Goal: Task Accomplishment & Management: Complete application form

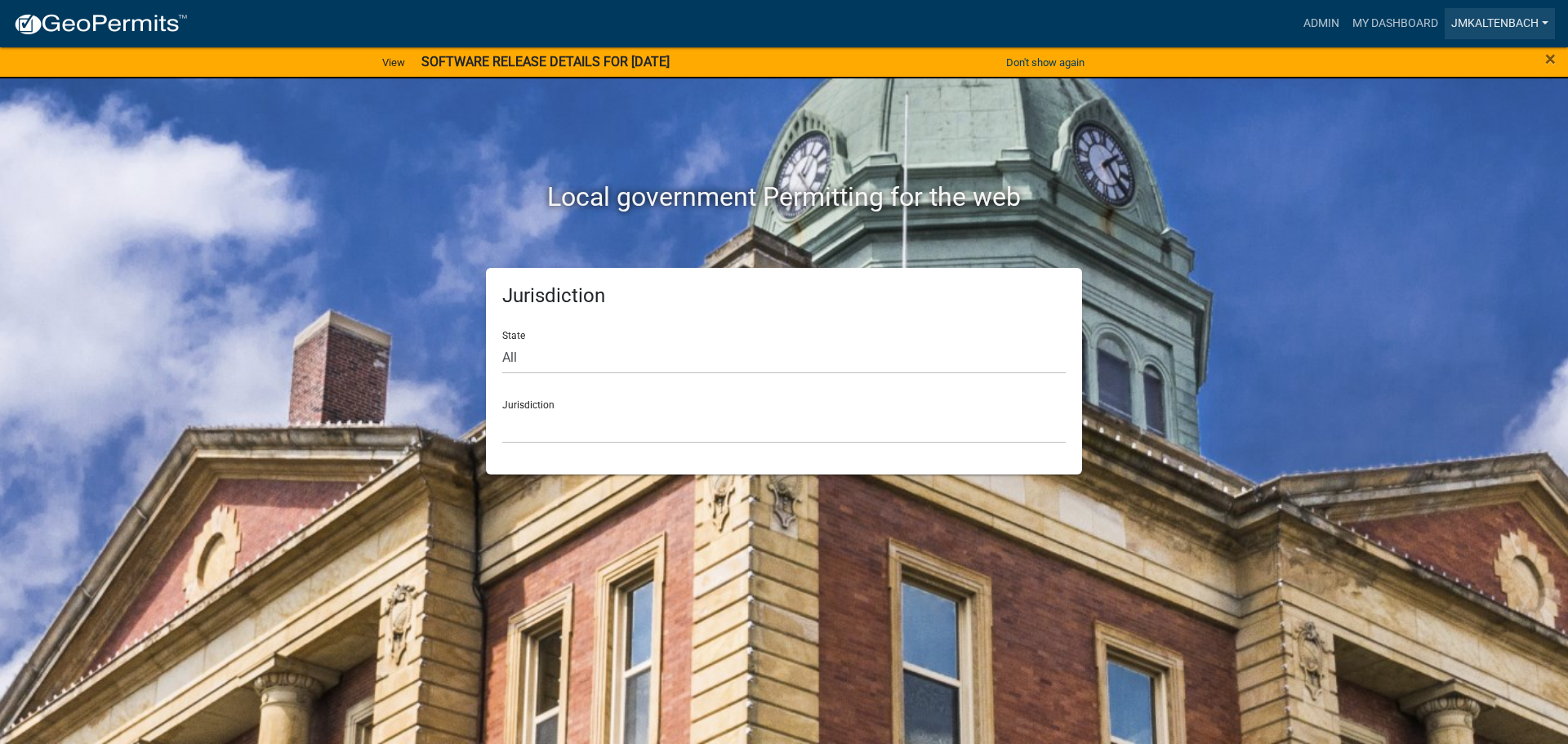
click at [1473, 15] on link "jmkaltenbach" at bounding box center [1500, 24] width 110 height 31
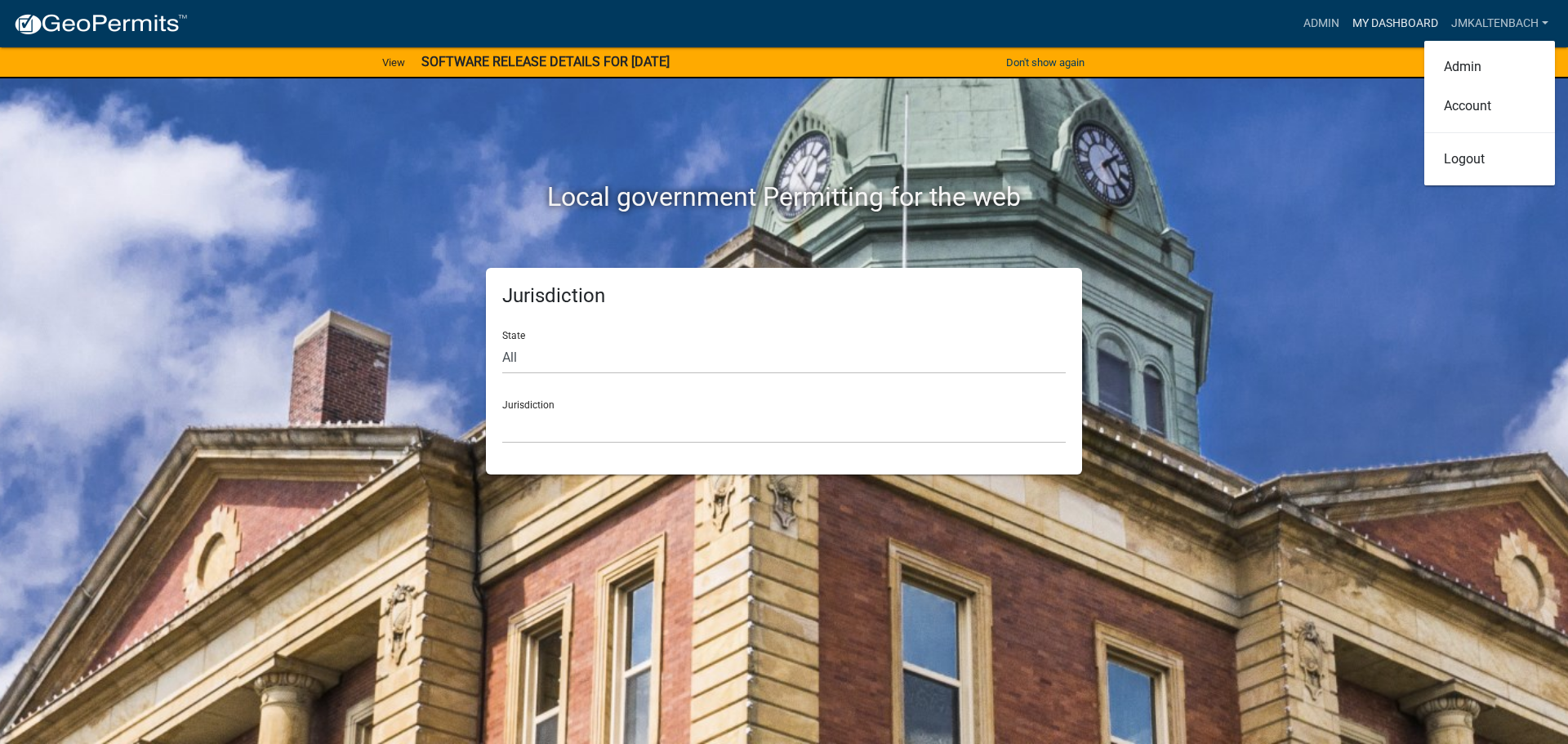
click at [1391, 11] on link "My Dashboard" at bounding box center [1395, 24] width 99 height 31
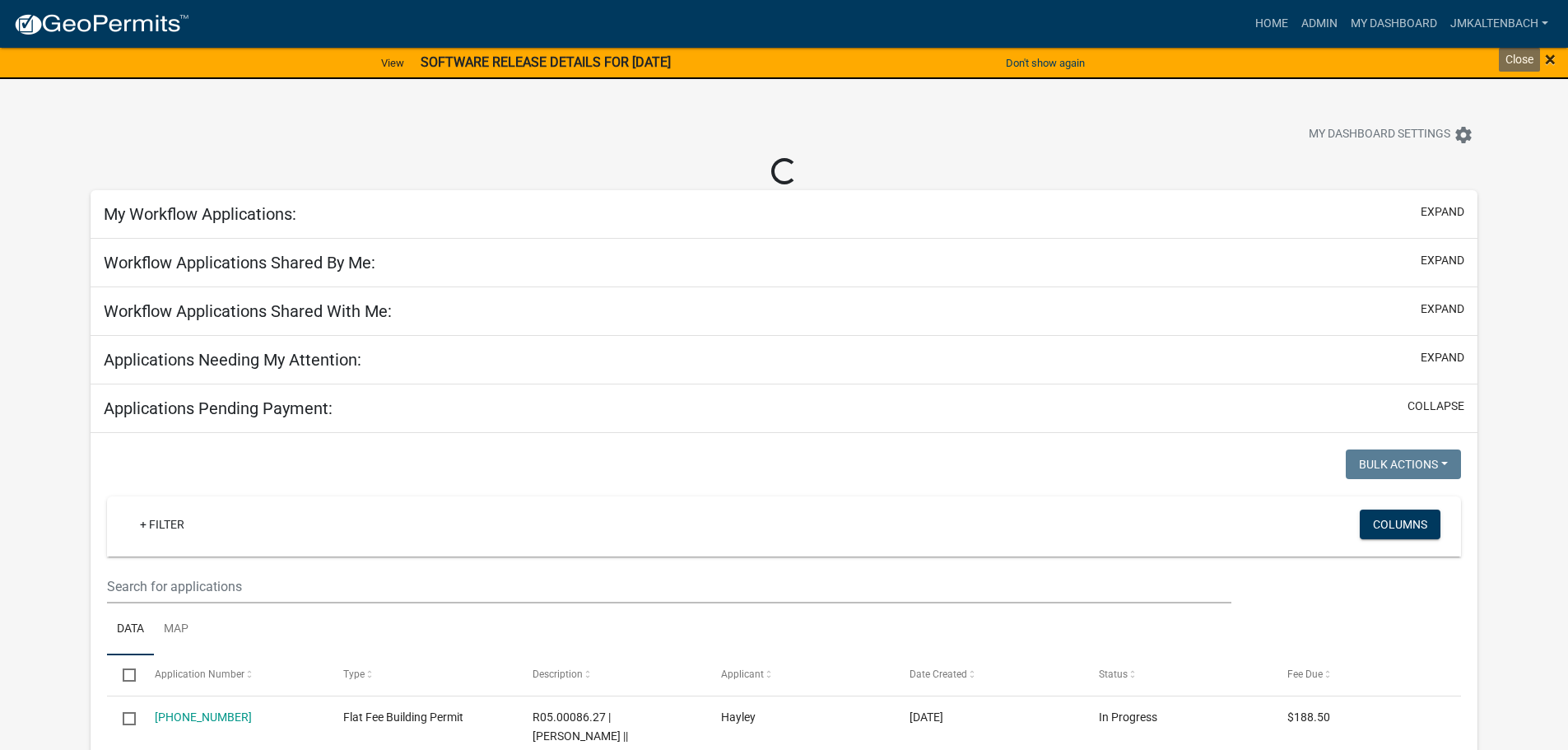
click at [1553, 59] on span "×" at bounding box center [1549, 59] width 10 height 23
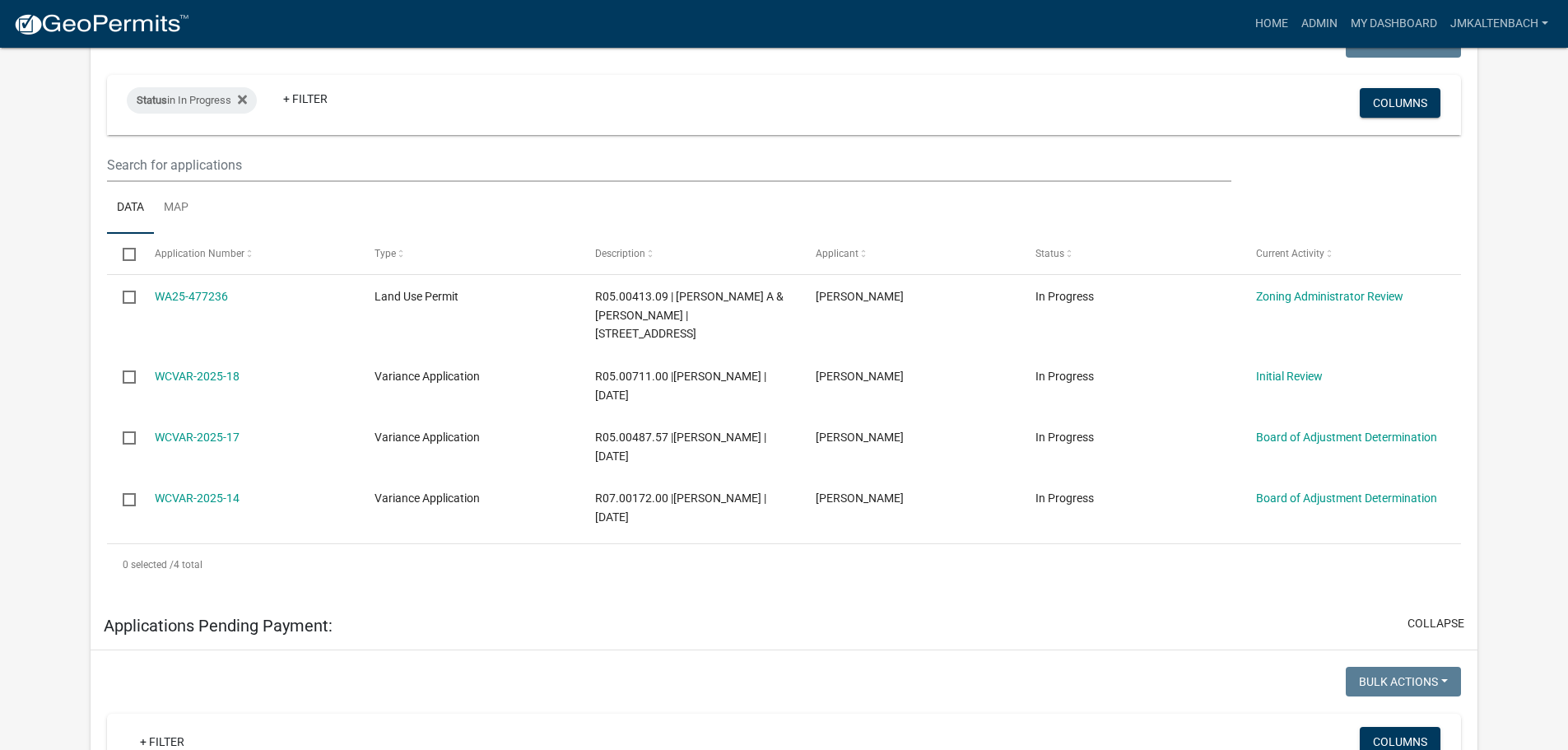
scroll to position [329, 0]
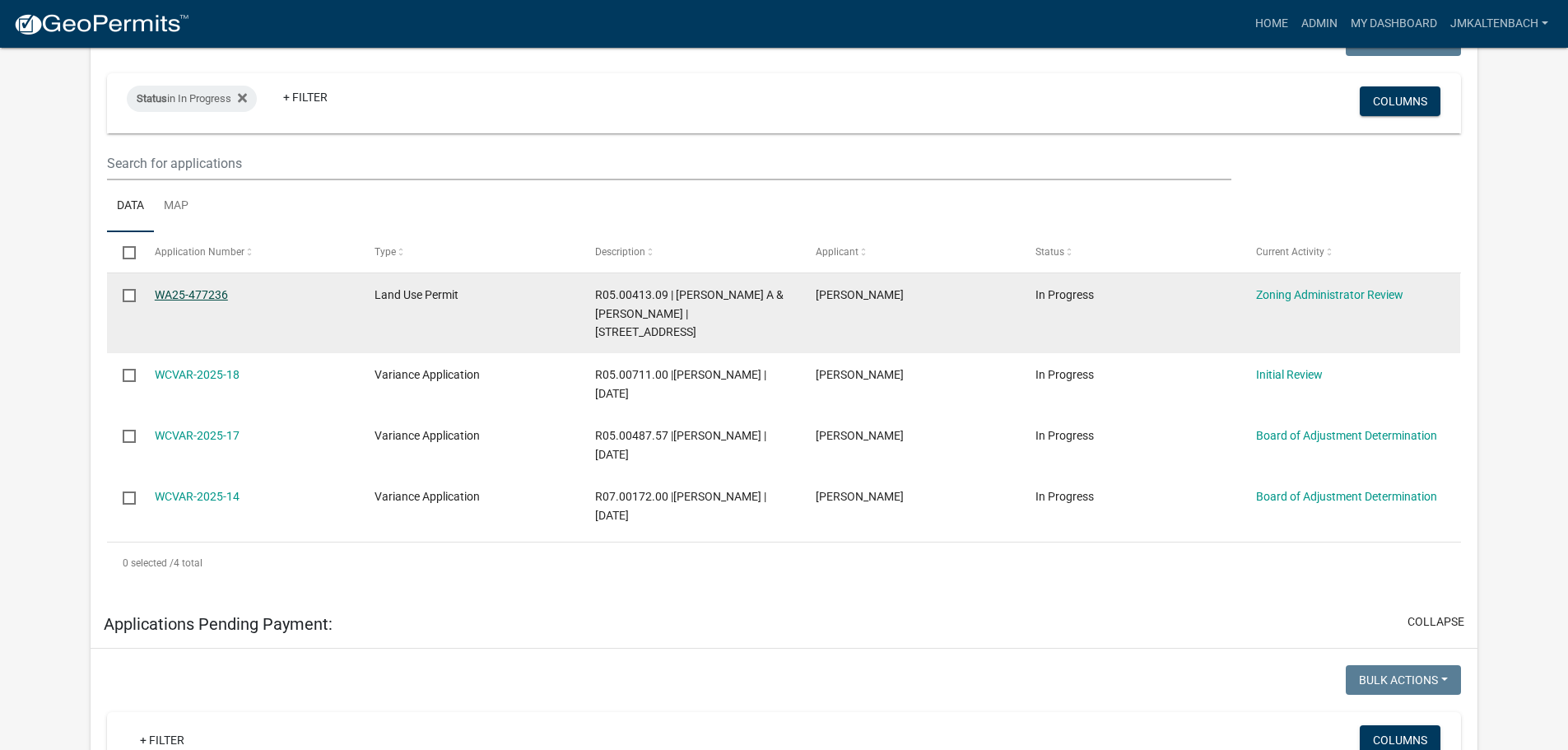
click at [214, 290] on link "WA25-477236" at bounding box center [191, 295] width 74 height 13
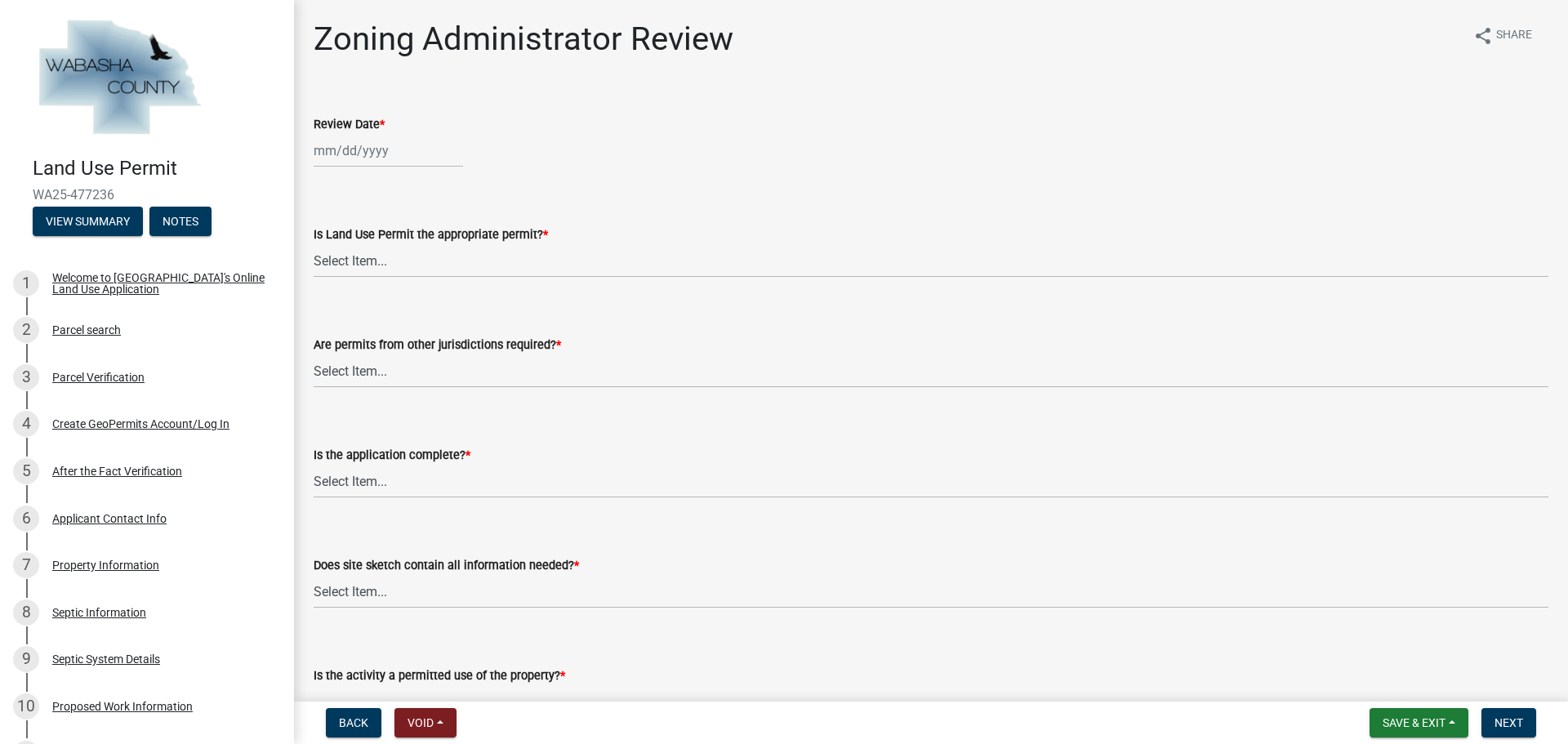
click at [365, 158] on div at bounding box center [389, 151] width 150 height 33
select select "9"
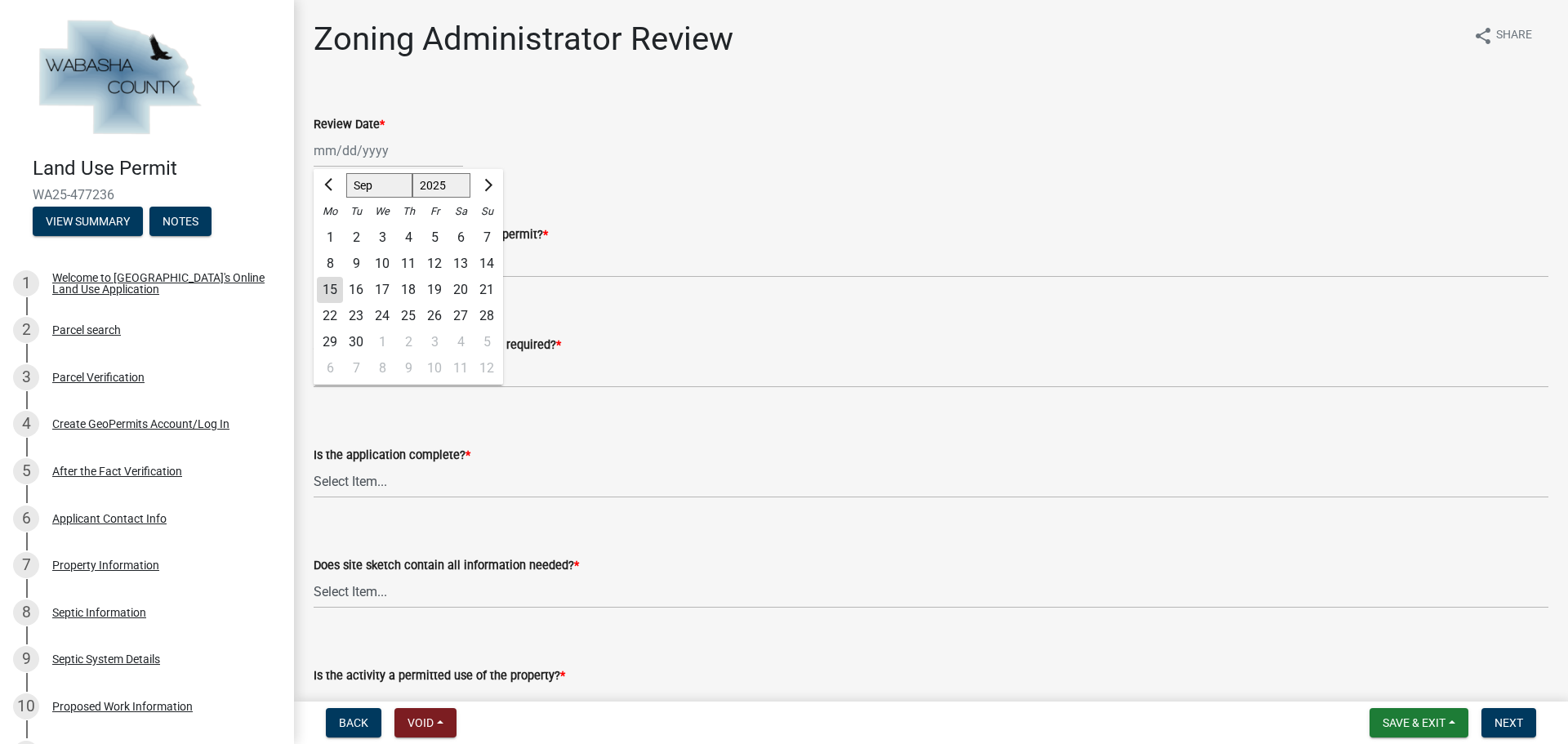
click at [332, 289] on div "15" at bounding box center [330, 290] width 26 height 26
type input "[DATE]"
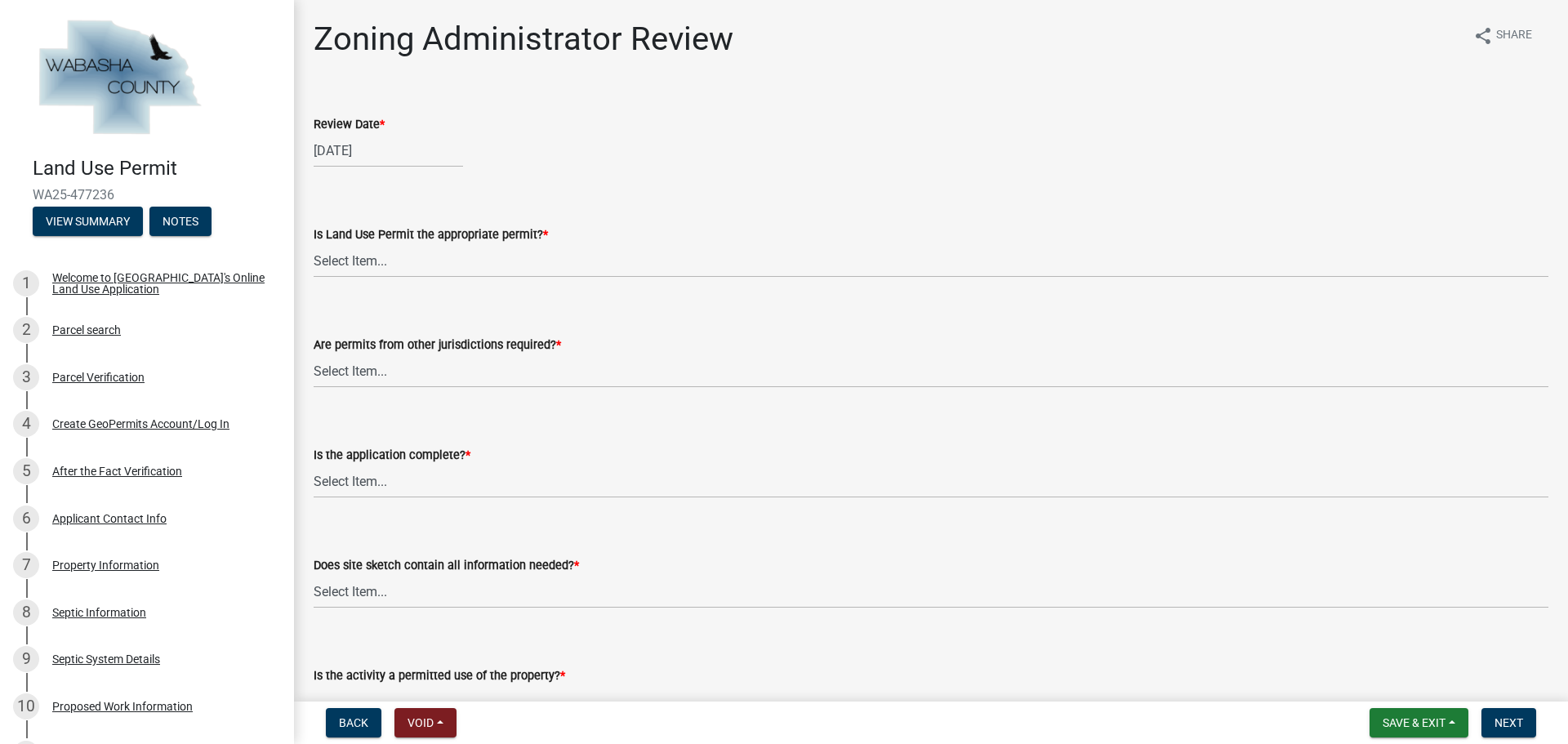
click at [1017, 118] on div "Review Date *" at bounding box center [931, 124] width 1235 height 19
click at [403, 270] on select "Select Item... Yes No, Buildling & Land Use Permit required. No, Flat Fee Permi…" at bounding box center [931, 261] width 1235 height 33
click at [314, 244] on select "Select Item... Yes No, Buildling & Land Use Permit required. No, Flat Fee Permi…" at bounding box center [931, 261] width 1235 height 33
select select "2e142103-da95-4ba1-b3a3-174ed369c540"
click at [462, 261] on select "Select Item... Yes No, Buildling & Land Use Permit required. No, Flat Fee Permi…" at bounding box center [931, 261] width 1235 height 33
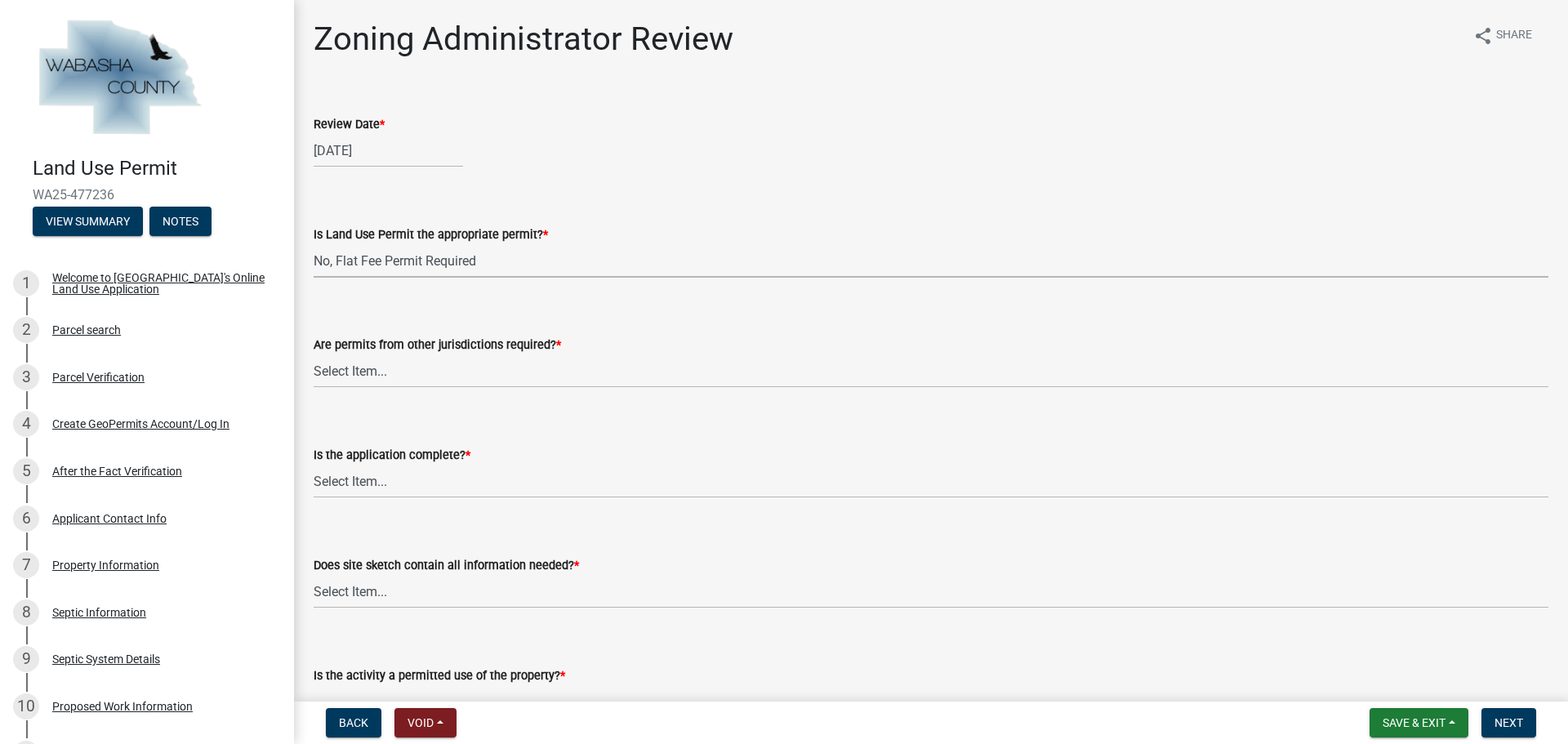
click at [314, 244] on select "Select Item... Yes No, Buildling & Land Use Permit required. No, Flat Fee Permi…" at bounding box center [931, 261] width 1235 height 33
click at [797, 156] on div "[DATE]" at bounding box center [931, 151] width 1235 height 33
click at [473, 376] on select "Select Item... No Yes, federal, state and/or township permit required" at bounding box center [931, 371] width 1235 height 33
click at [314, 354] on select "Select Item... No Yes, federal, state and/or township permit required" at bounding box center [931, 371] width 1235 height 33
select select "158e95ca-2f03-4e35-a360-4577b5f6cada"
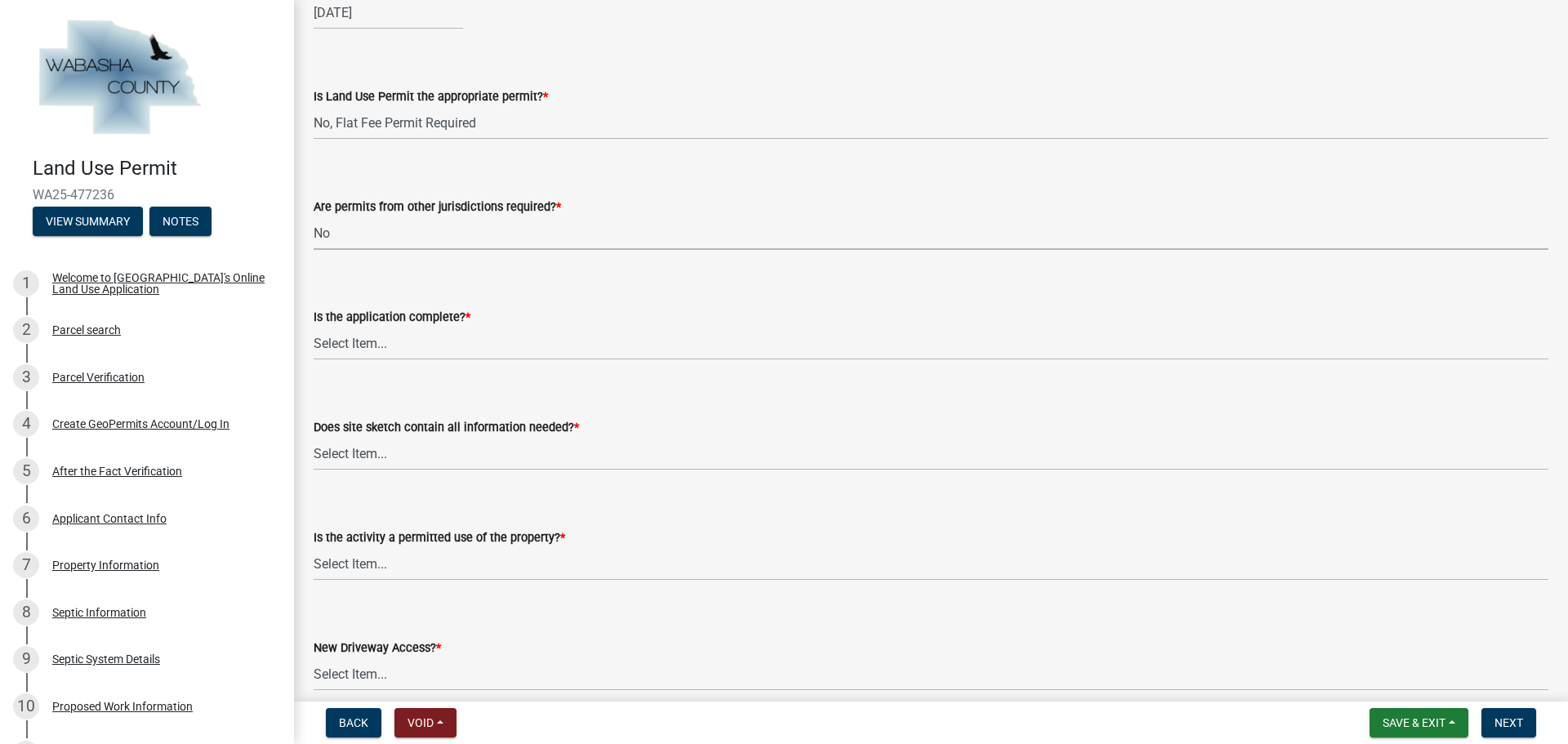
scroll to position [164, 0]
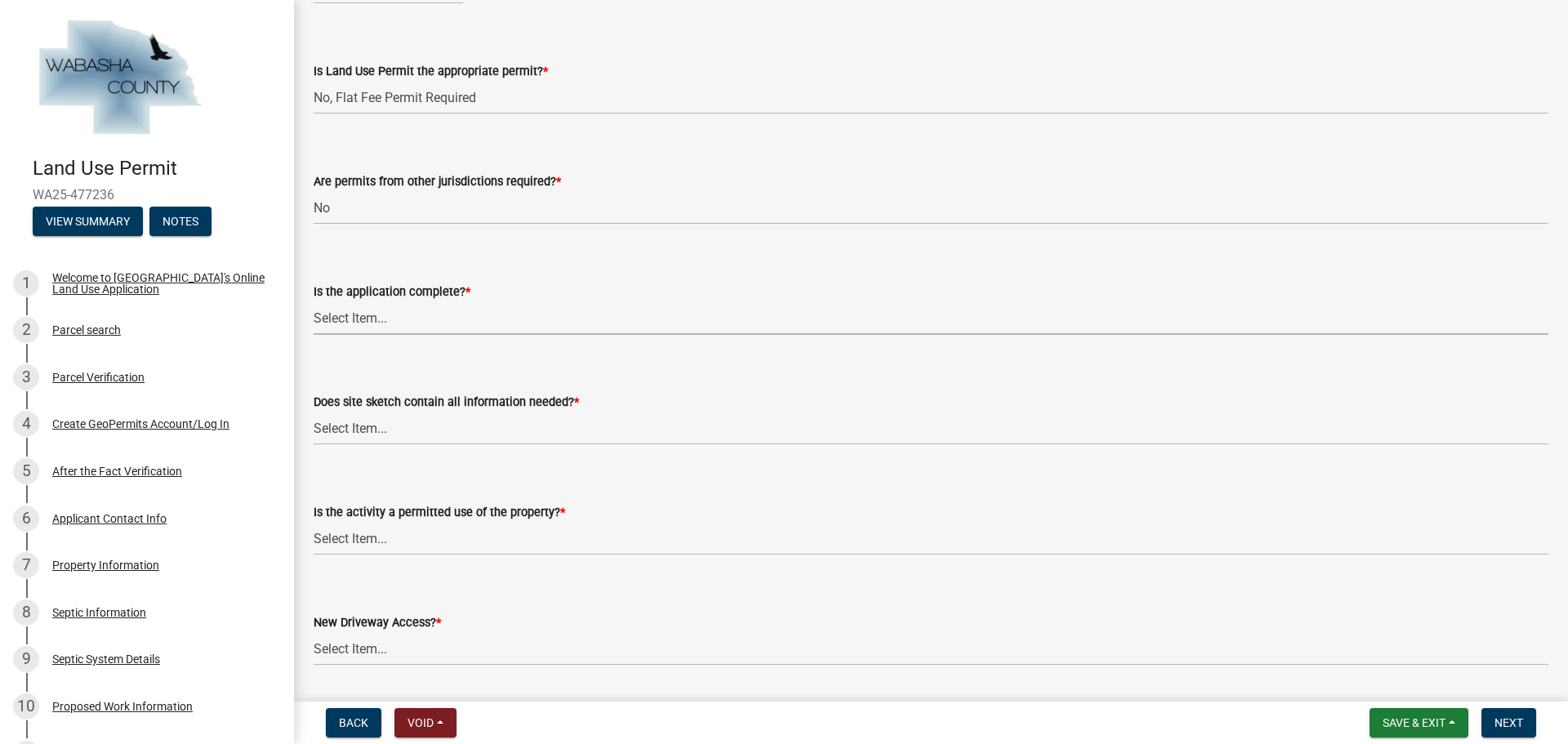
click at [378, 324] on select "Select Item... Application is complete Application is NOT complete" at bounding box center [931, 318] width 1235 height 33
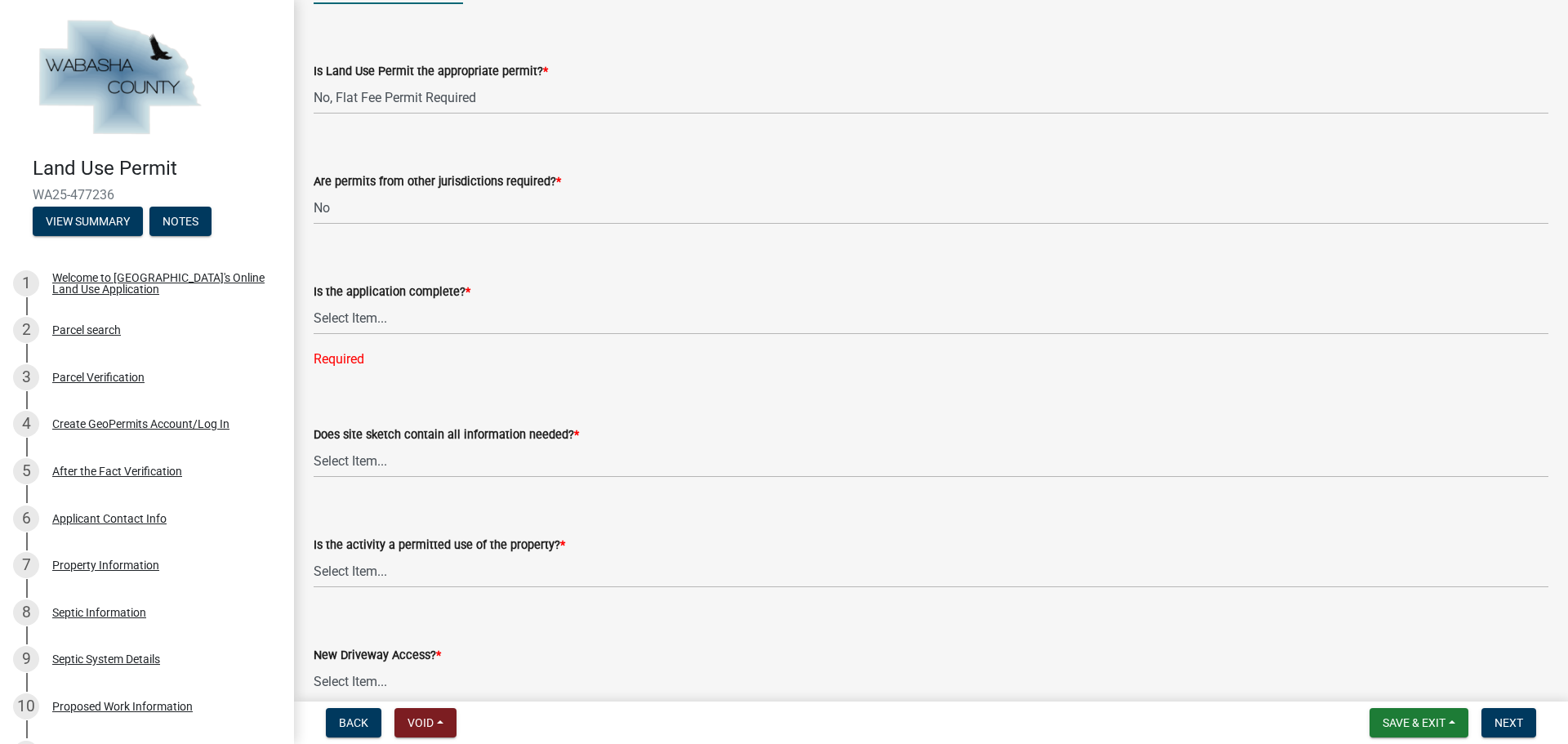
type input "[DATE]"
select select "9"
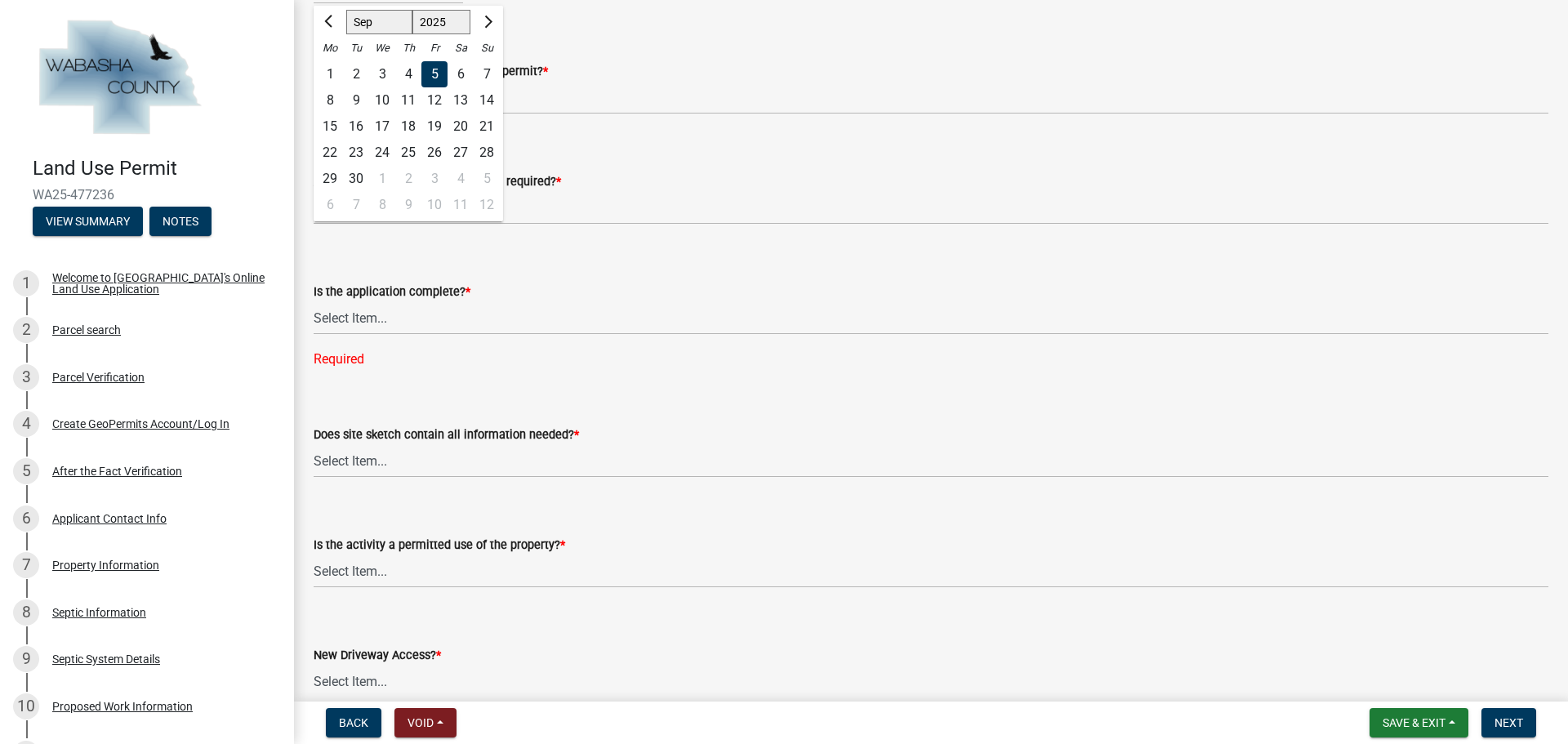
click at [321, 122] on div "15" at bounding box center [330, 127] width 26 height 26
type input "[DATE]"
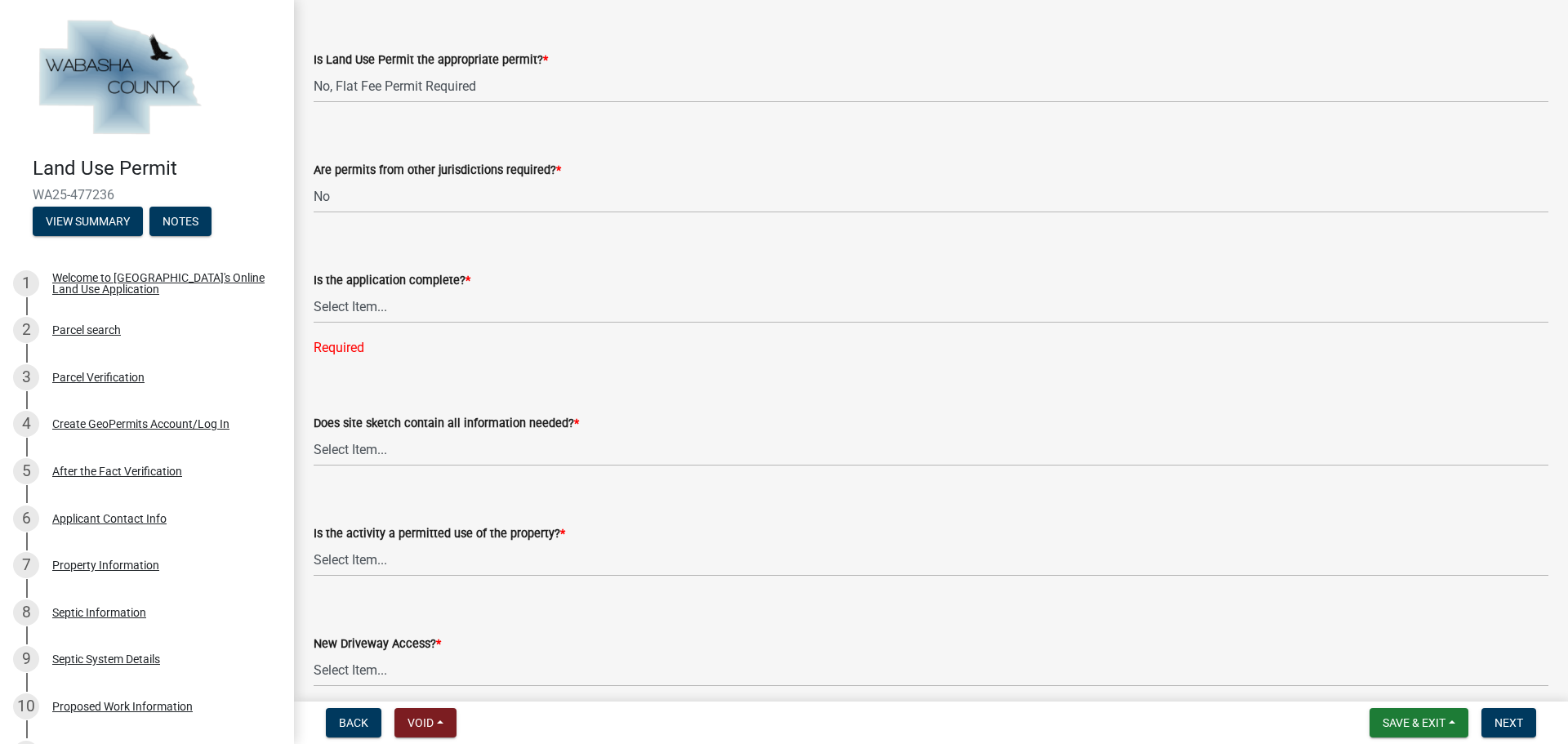
scroll to position [245, 0]
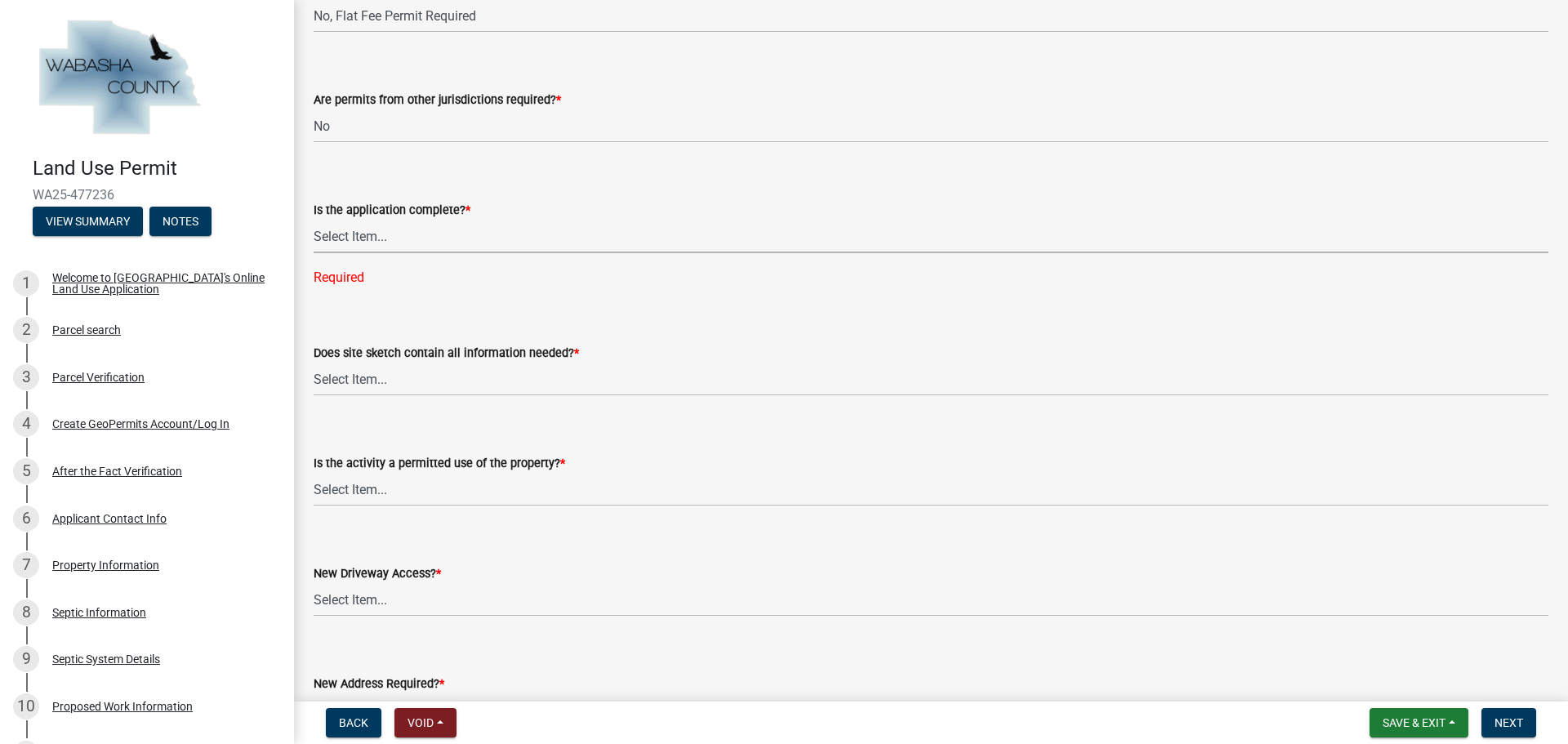
click at [393, 229] on select "Select Item... Application is complete Application is NOT complete" at bounding box center [931, 236] width 1235 height 33
click at [314, 219] on select "Select Item... Application is complete Application is NOT complete" at bounding box center [931, 236] width 1235 height 33
select select "c8f5d2d8-ae91-492b-8b3c-6b21e10867d4"
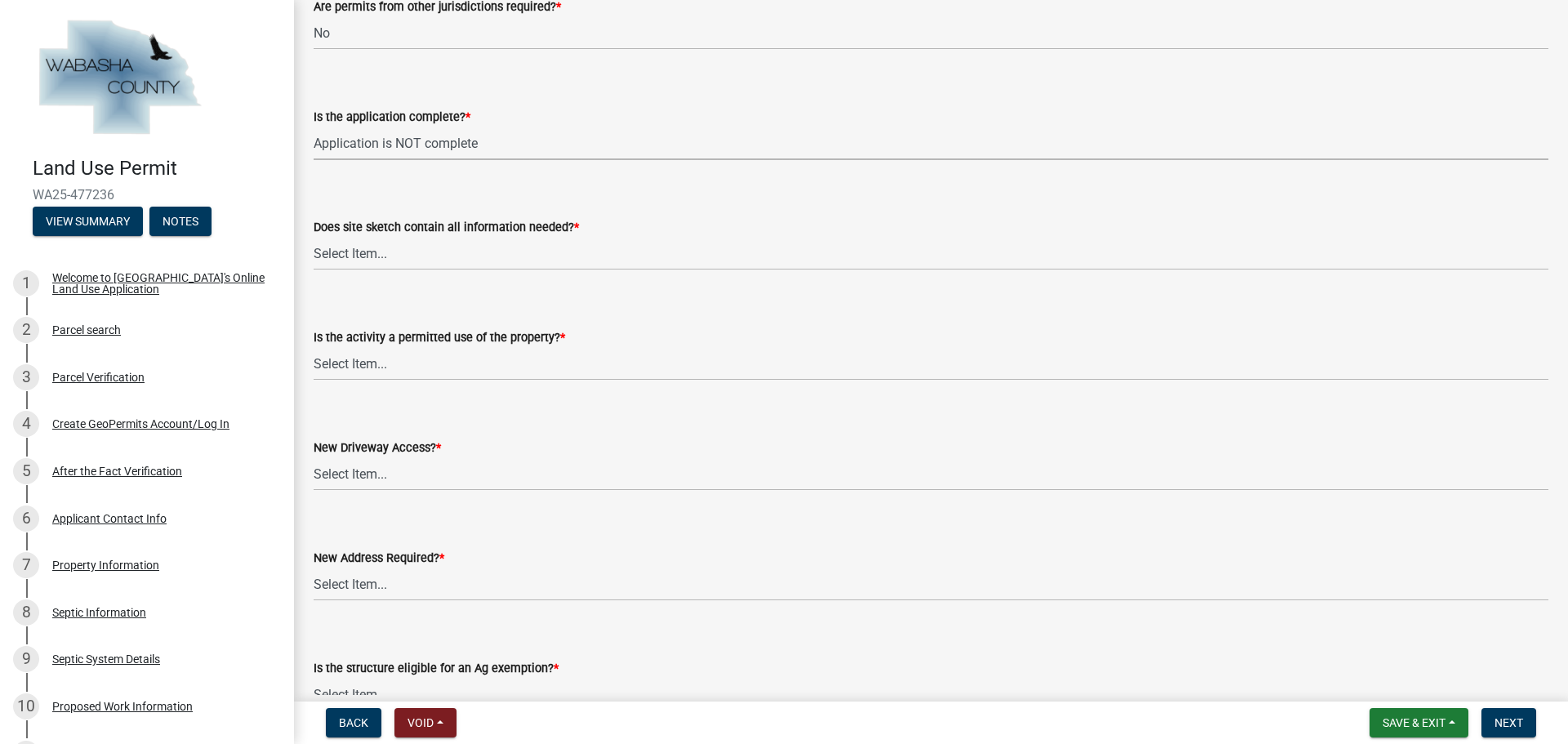
scroll to position [408, 0]
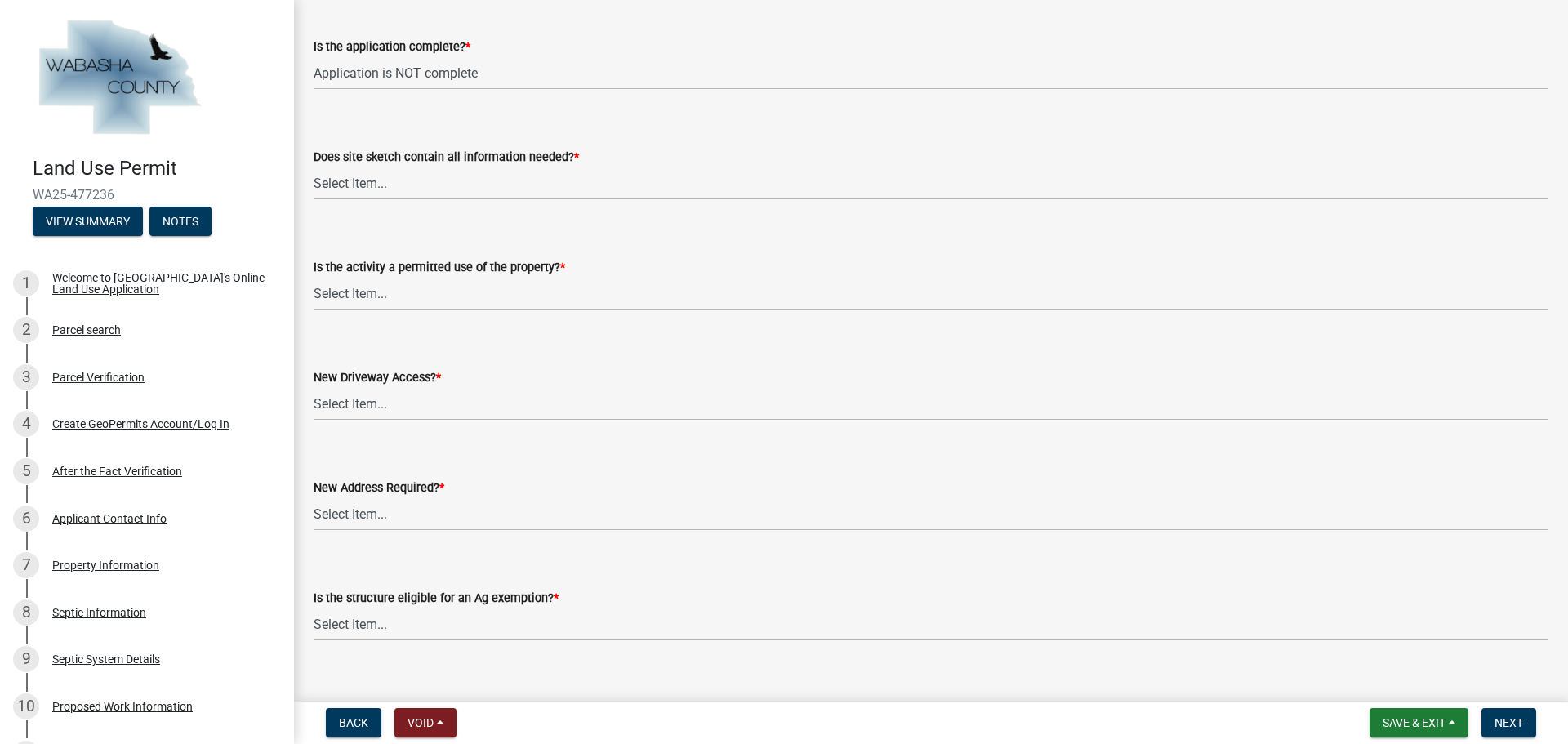
click at [397, 164] on div "Does site sketch contain all information needed? *" at bounding box center [931, 156] width 1235 height 19
click at [87, 226] on button "View Summary" at bounding box center [87, 221] width 110 height 30
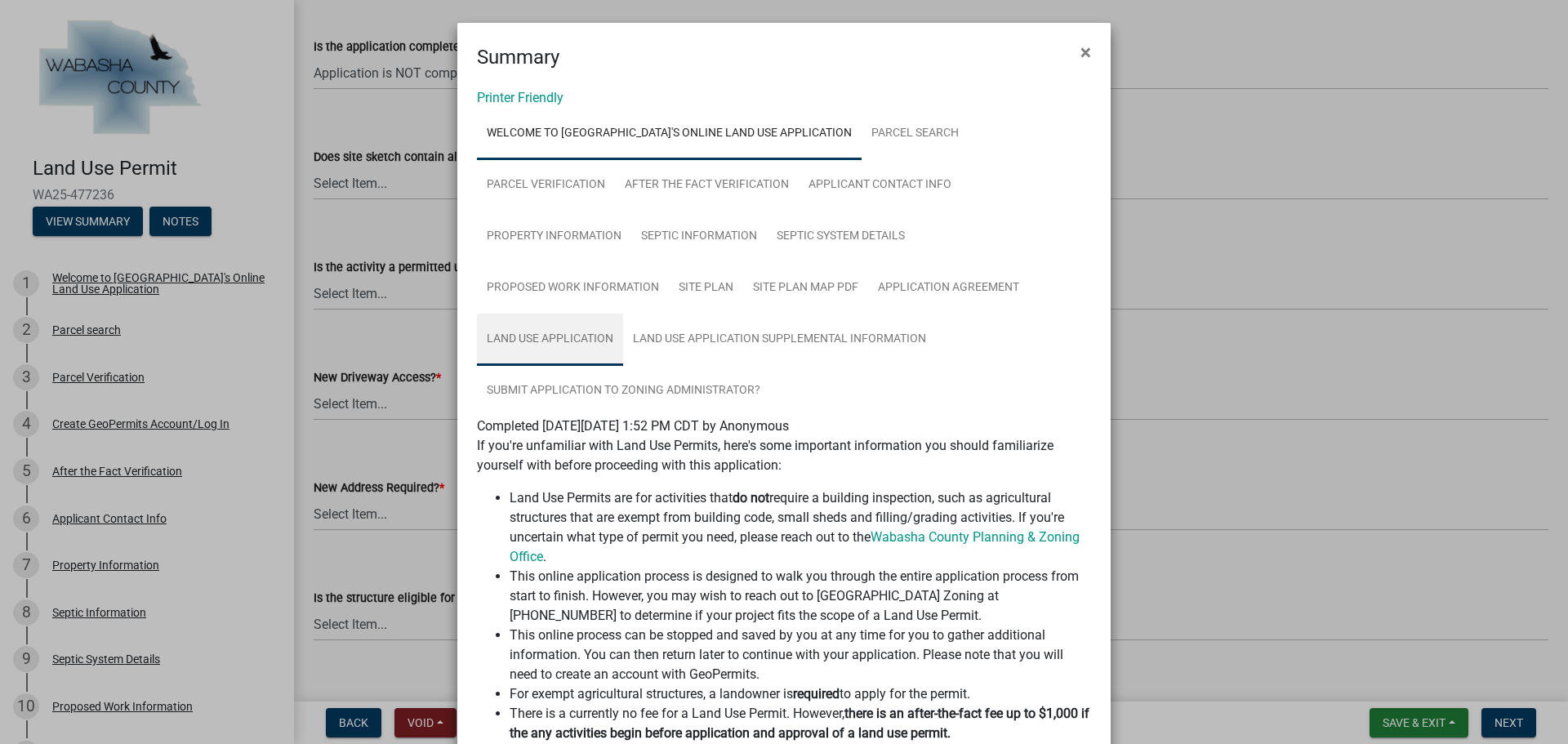
click at [560, 349] on link "Land Use Application" at bounding box center [550, 340] width 146 height 52
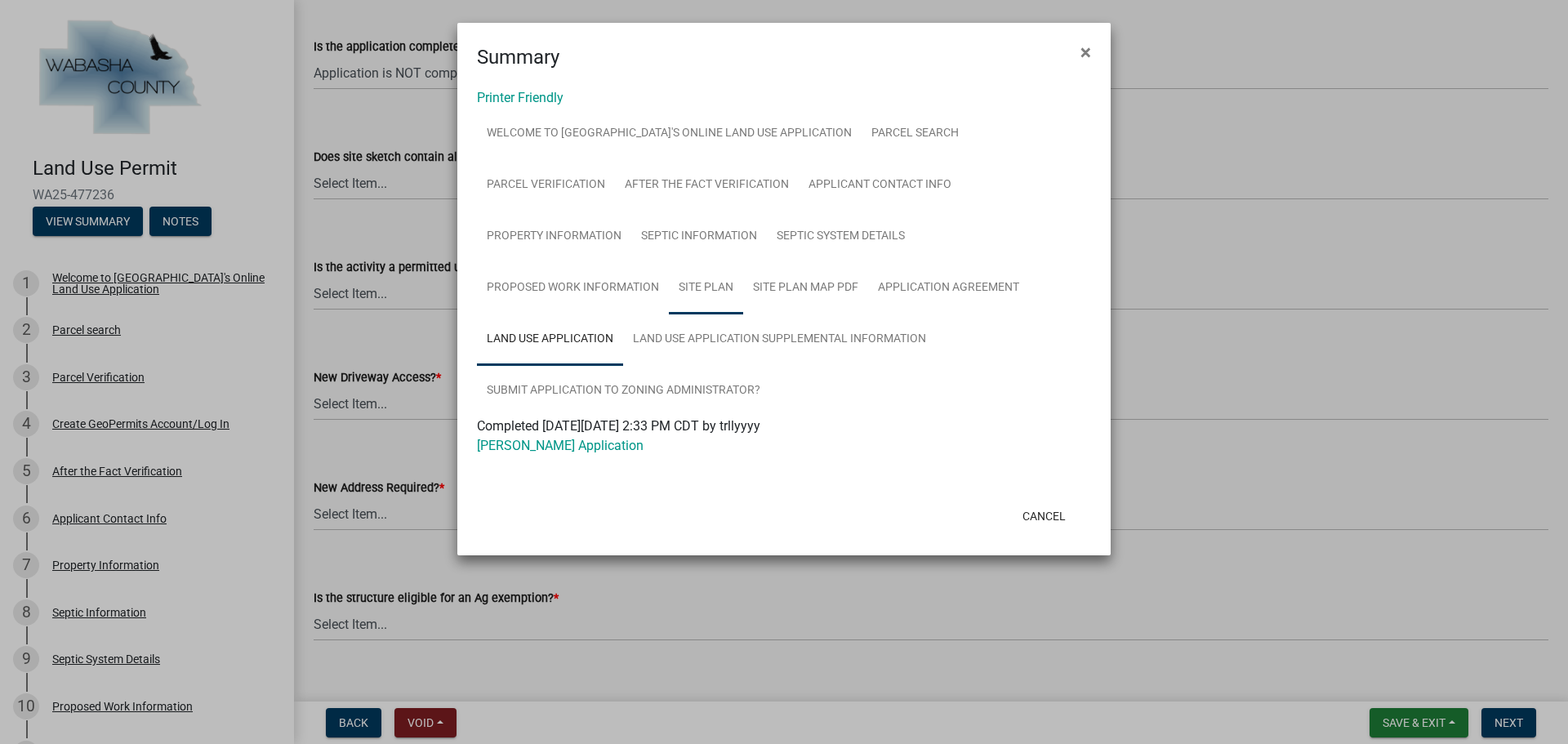
click at [687, 288] on link "Site Plan" at bounding box center [706, 288] width 74 height 52
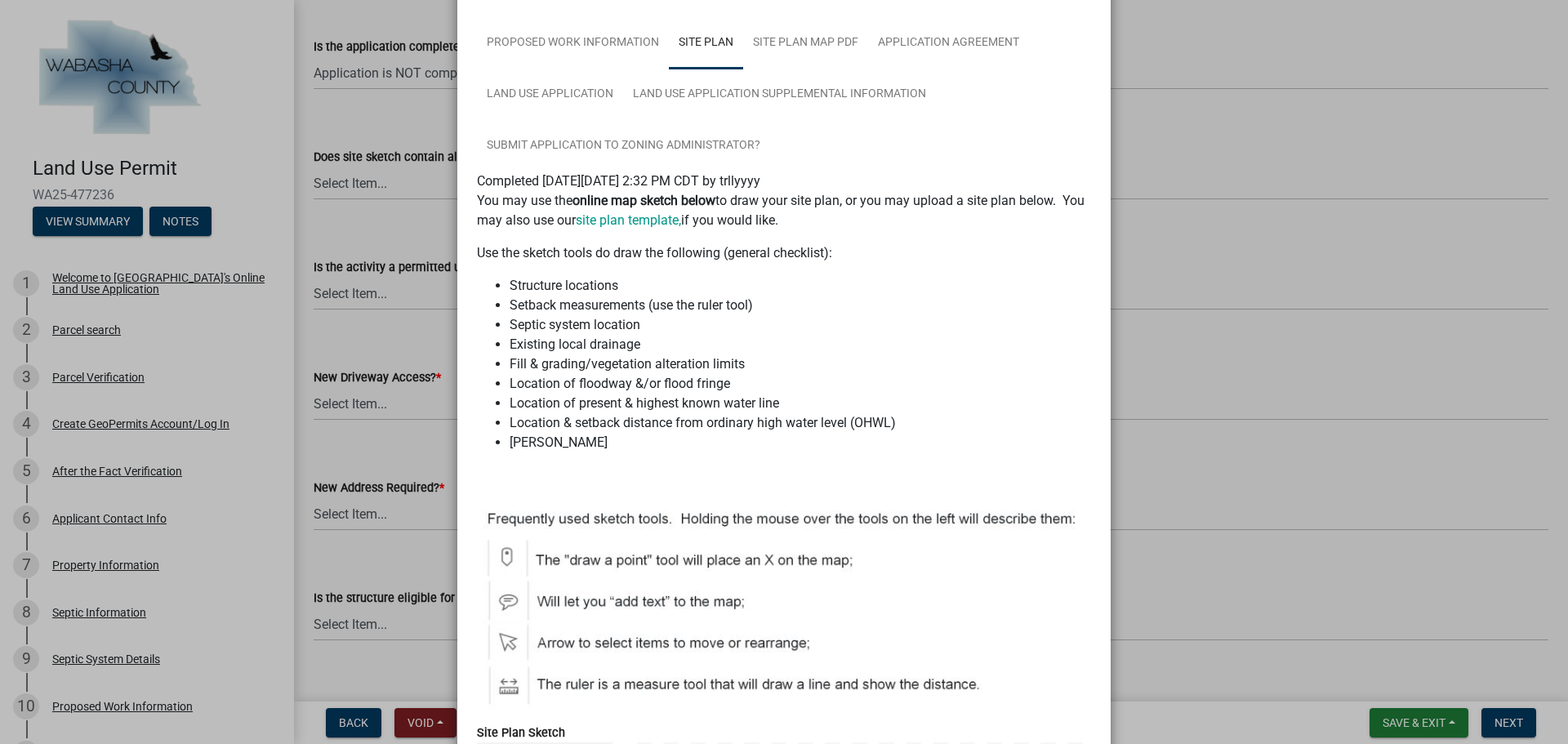
scroll to position [0, 0]
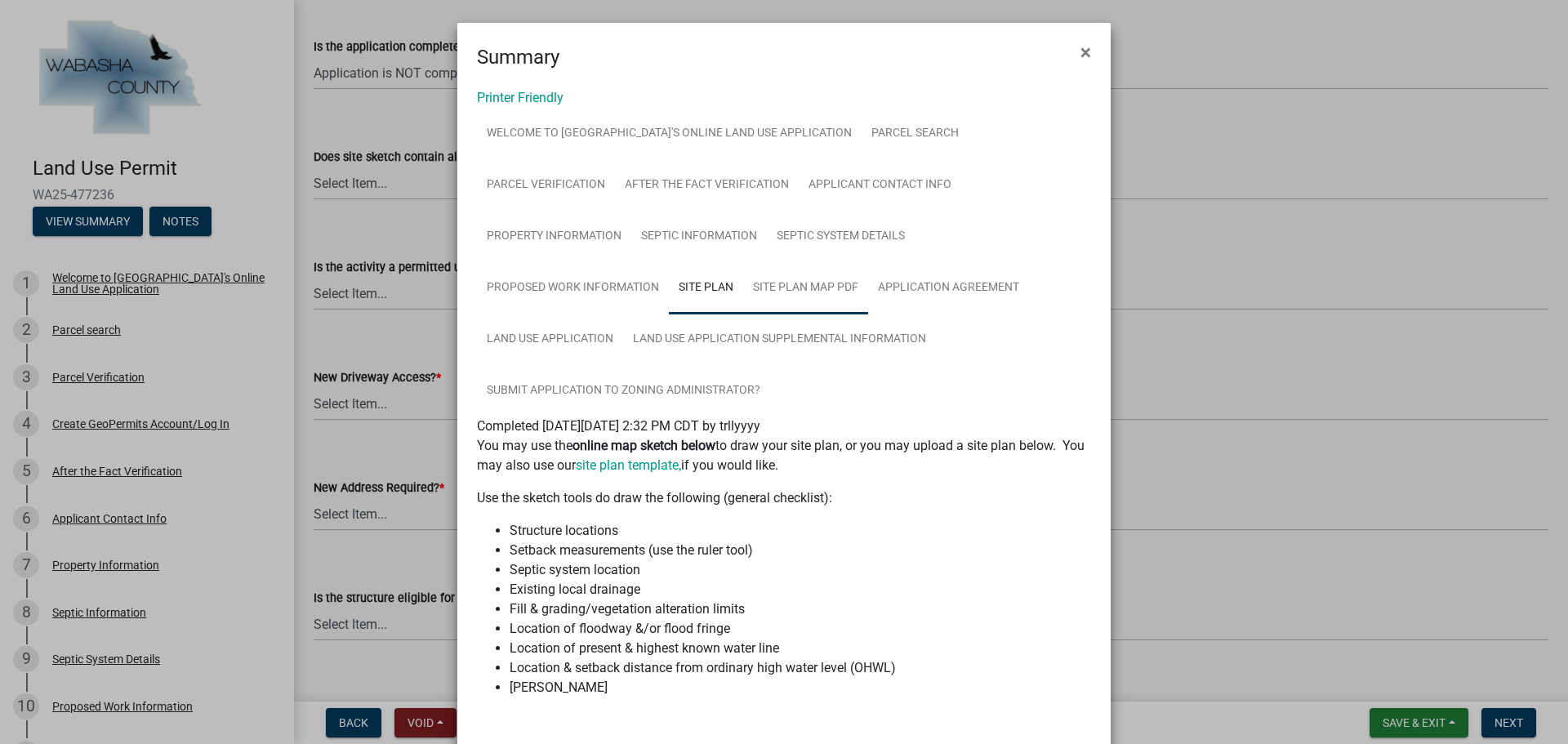
click at [772, 287] on link "Site Plan Map PDF" at bounding box center [805, 288] width 125 height 52
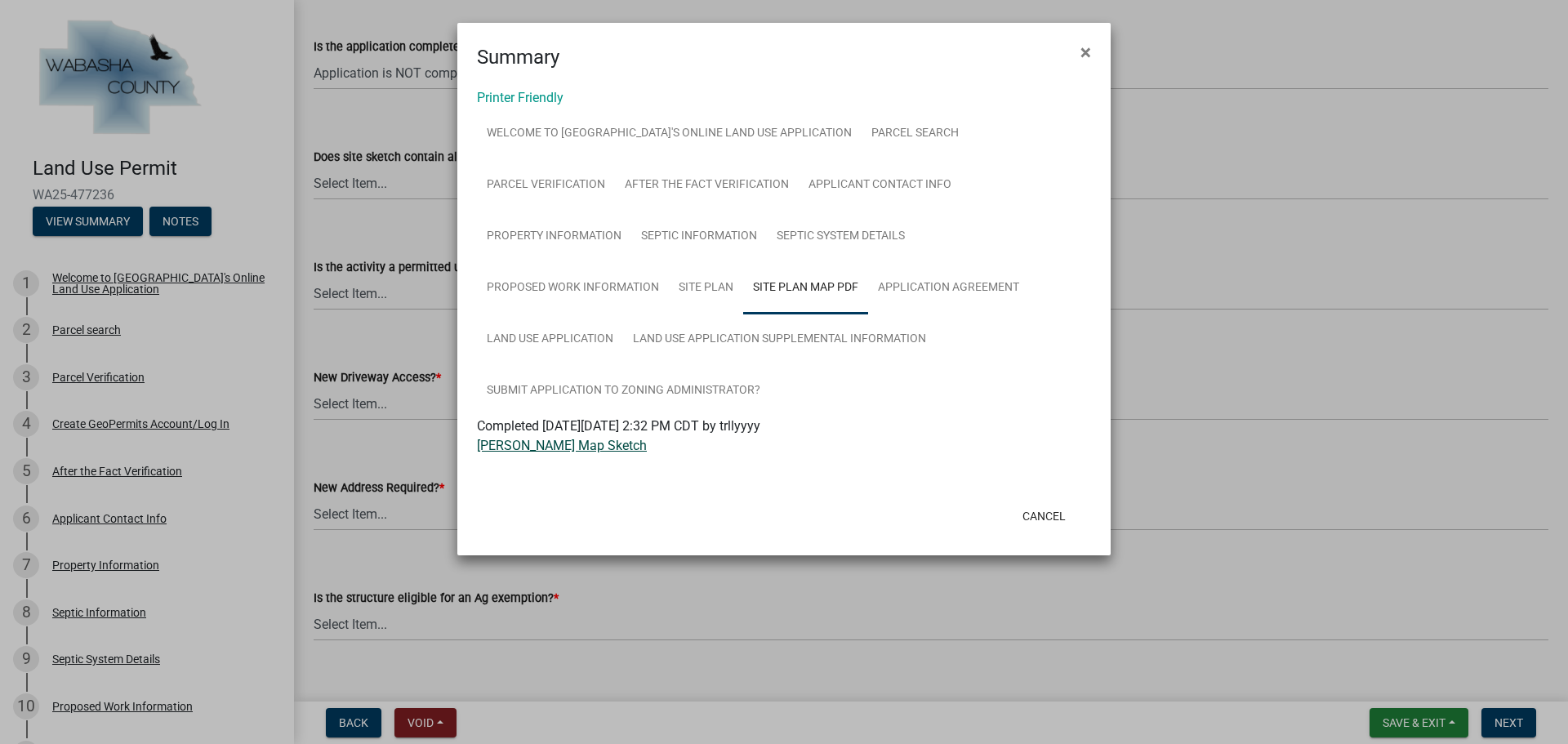
click at [550, 450] on link "[PERSON_NAME] Map Sketch" at bounding box center [562, 445] width 170 height 16
click at [1082, 44] on span "×" at bounding box center [1085, 52] width 10 height 23
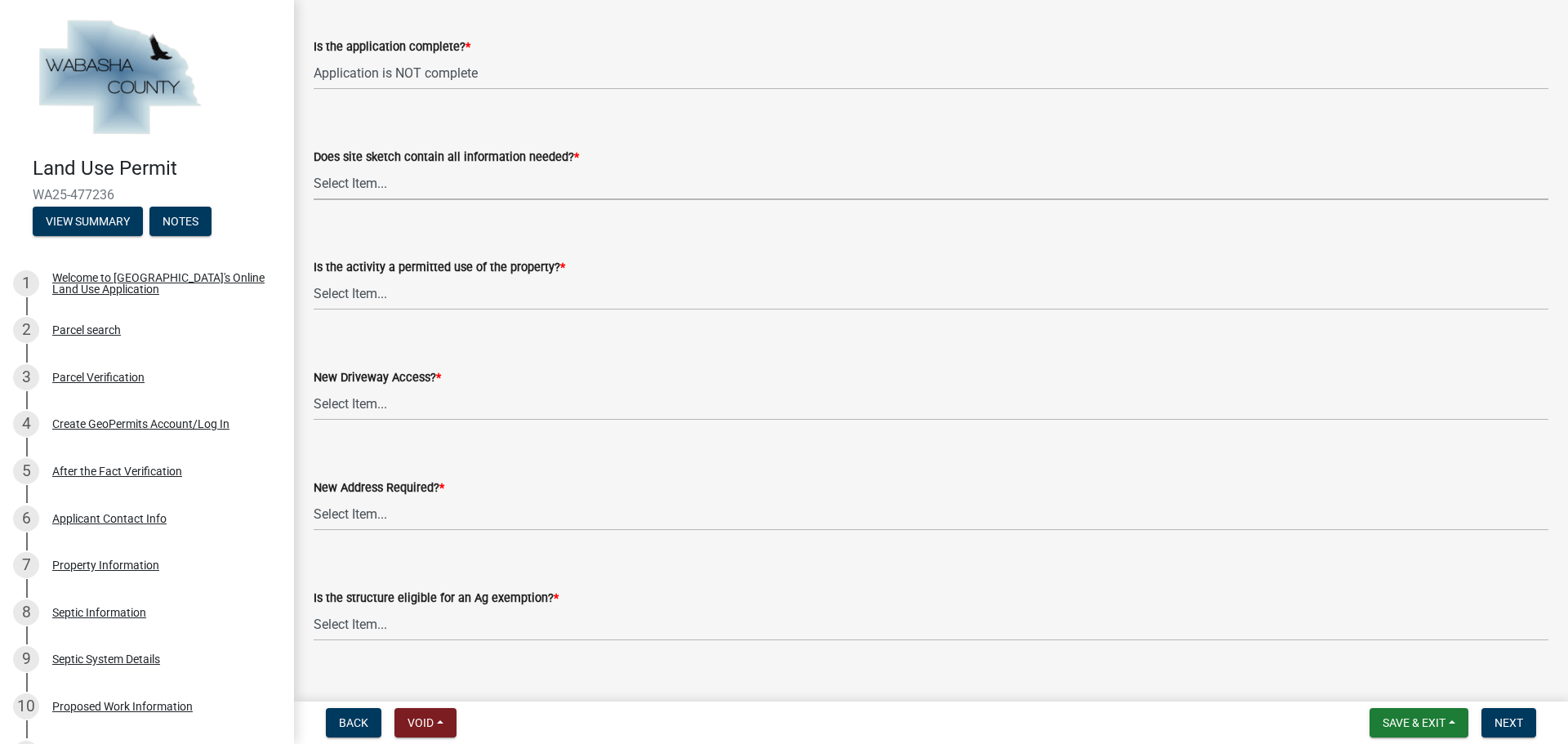
click at [425, 193] on select "Select Item... Yes No Site sketch required, but not submitted Not applicable" at bounding box center [931, 183] width 1235 height 33
click at [314, 167] on select "Select Item... Yes No Site sketch required, but not submitted Not applicable" at bounding box center [931, 183] width 1235 height 33
click at [358, 188] on select "Select Item... Yes No Site sketch required, but not submitted Not applicable" at bounding box center [931, 183] width 1235 height 33
click at [314, 167] on select "Select Item... Yes No Site sketch required, but not submitted Not applicable" at bounding box center [931, 183] width 1235 height 33
select select "a39db8d0-b77e-480b-b9d5-ef2be82f9f48"
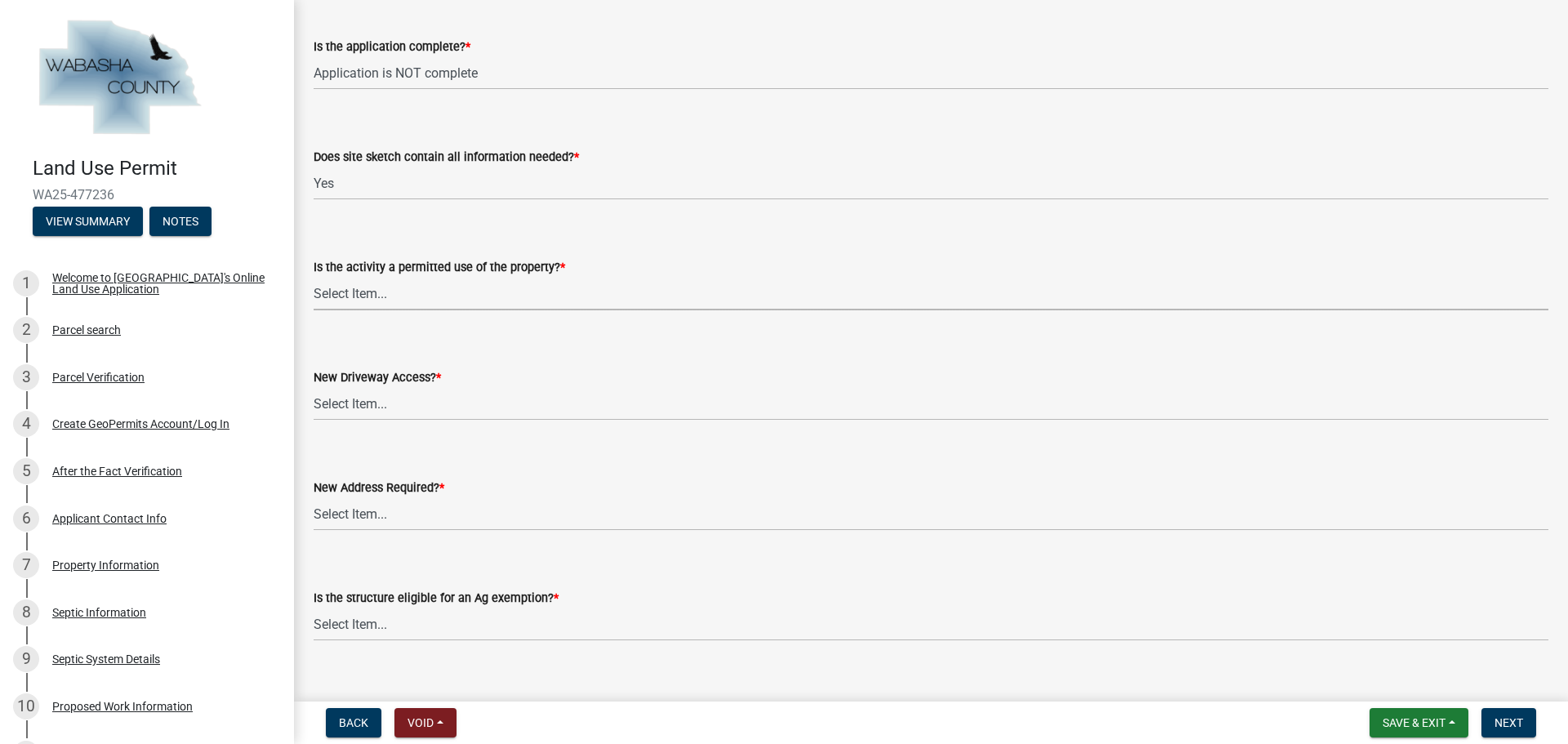
click at [449, 304] on select "Select Item... Yes No" at bounding box center [931, 293] width 1235 height 33
click at [314, 277] on select "Select Item... Yes No" at bounding box center [931, 293] width 1235 height 33
select select "d059022e-a5ac-4c97-929e-83327d877ff8"
click at [421, 415] on select "Select Item... No Yes, State or US Highway Driveway Permit Required Yes, [GEOGR…" at bounding box center [931, 403] width 1235 height 33
click at [314, 387] on select "Select Item... No Yes, State or US Highway Driveway Permit Required Yes, [GEOGR…" at bounding box center [931, 403] width 1235 height 33
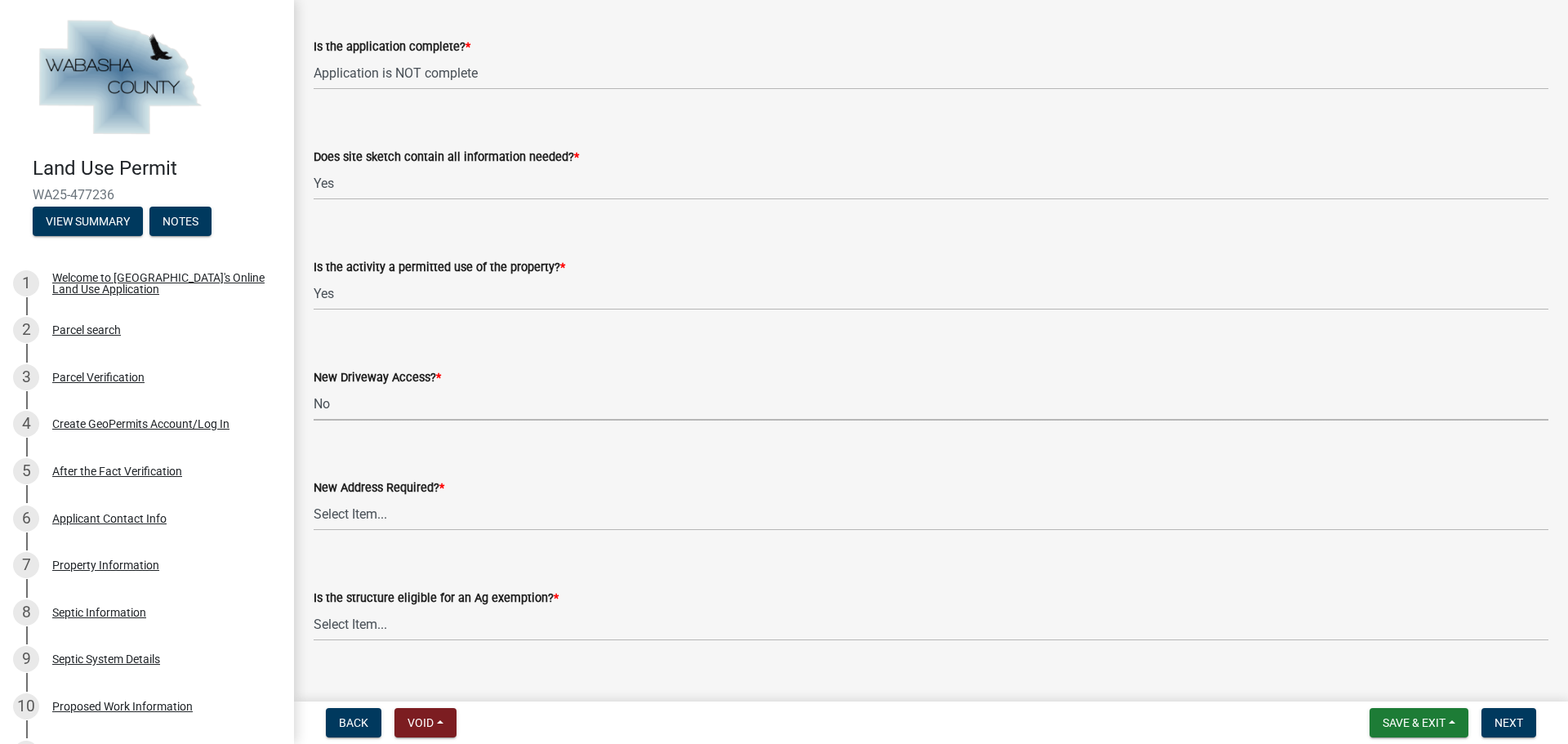
select select "eb942f02-afc3-4074-8c0d-082139c2cbd1"
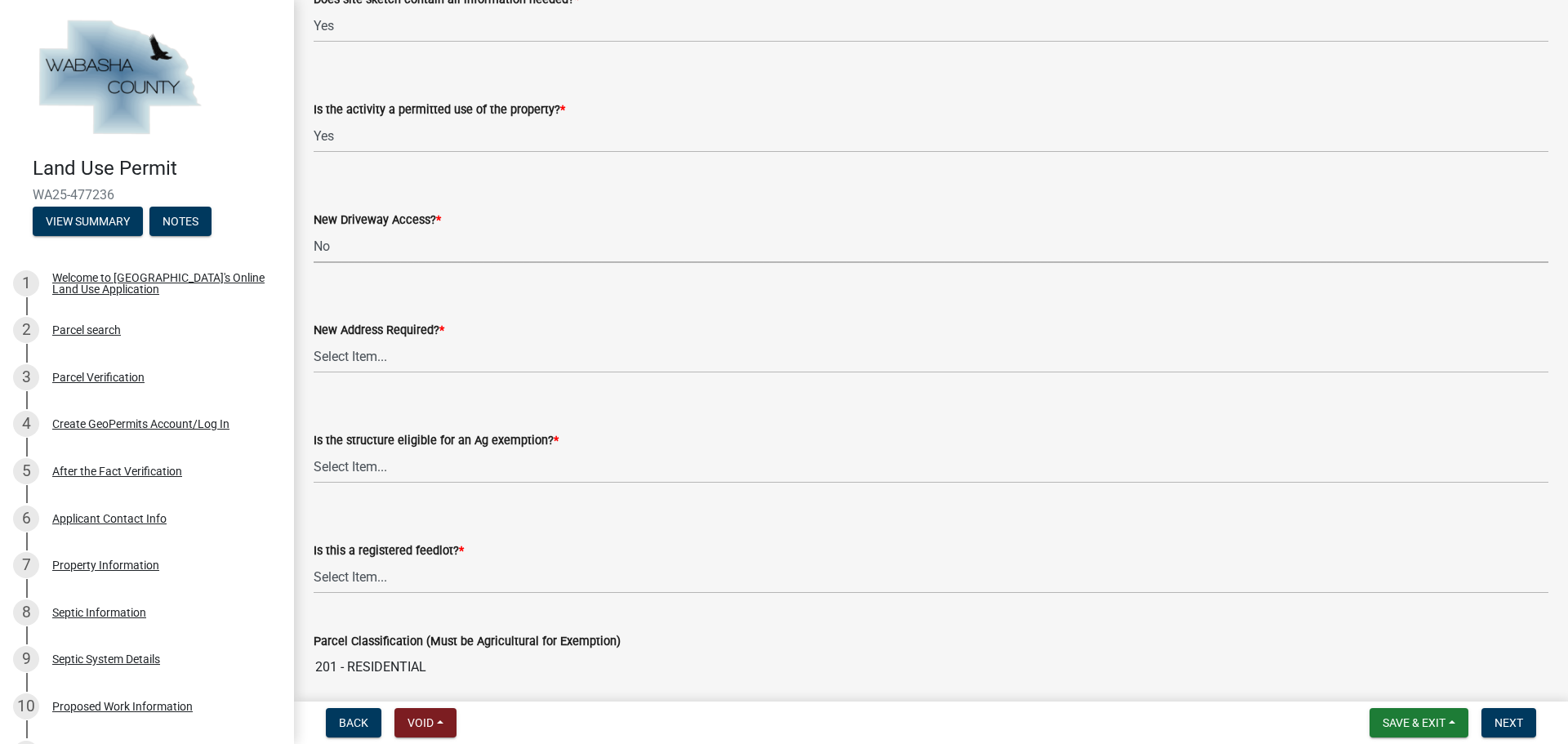
scroll to position [572, 0]
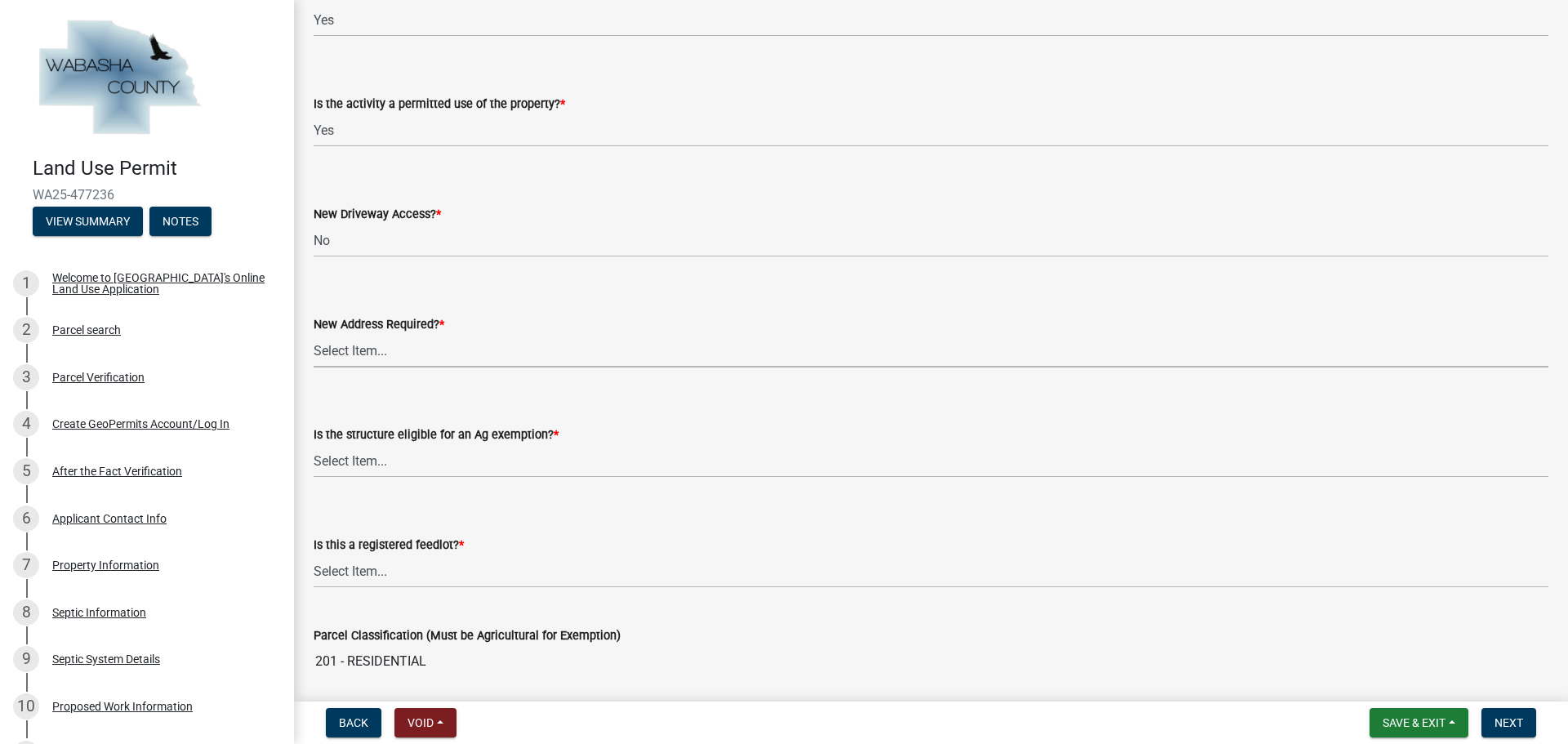
click at [360, 343] on select "Select Item... Yes No" at bounding box center [931, 351] width 1235 height 33
click at [314, 334] on select "Select Item... Yes No" at bounding box center [931, 351] width 1235 height 33
select select "eb942f02-afc3-4074-8c0d-082139c2cbd1"
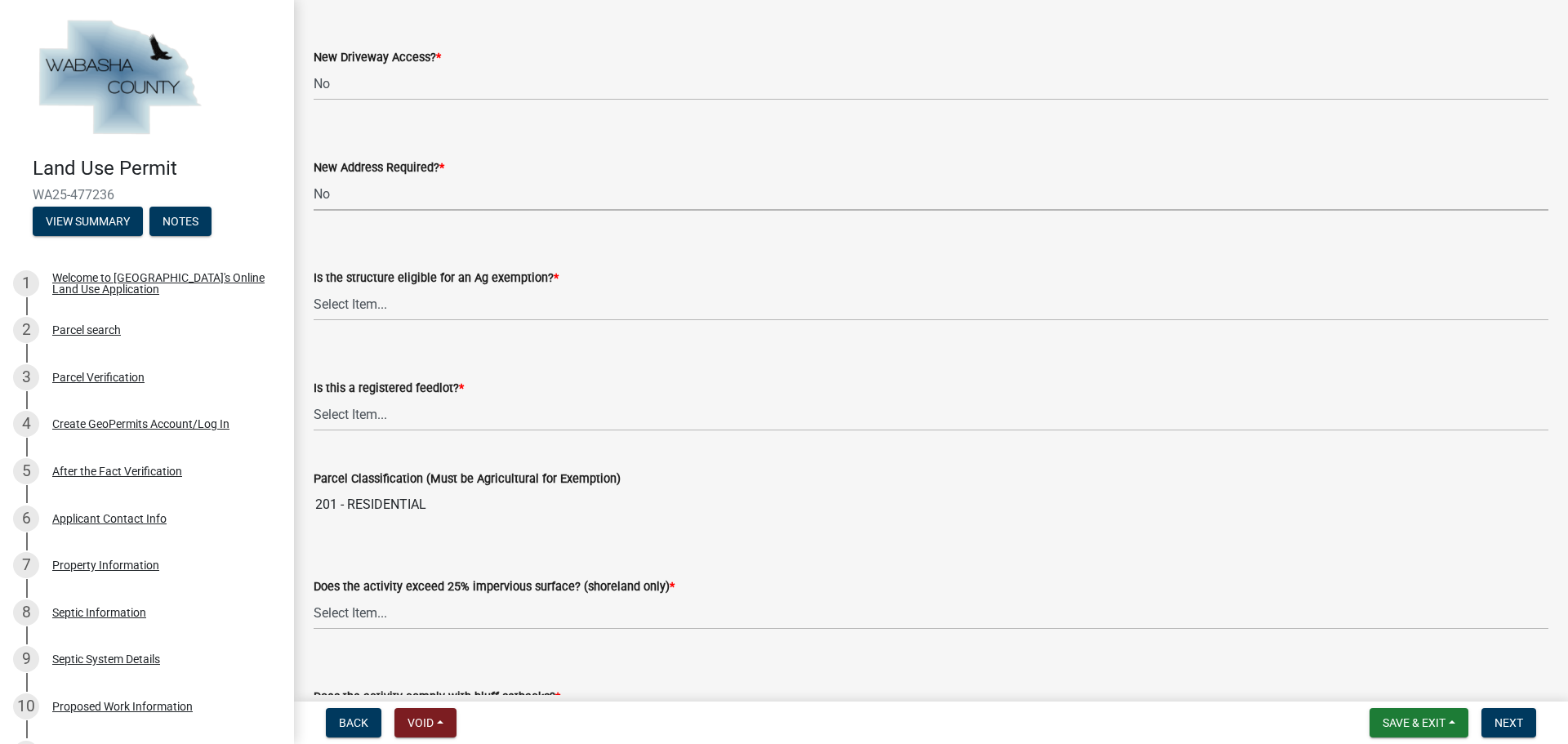
scroll to position [735, 0]
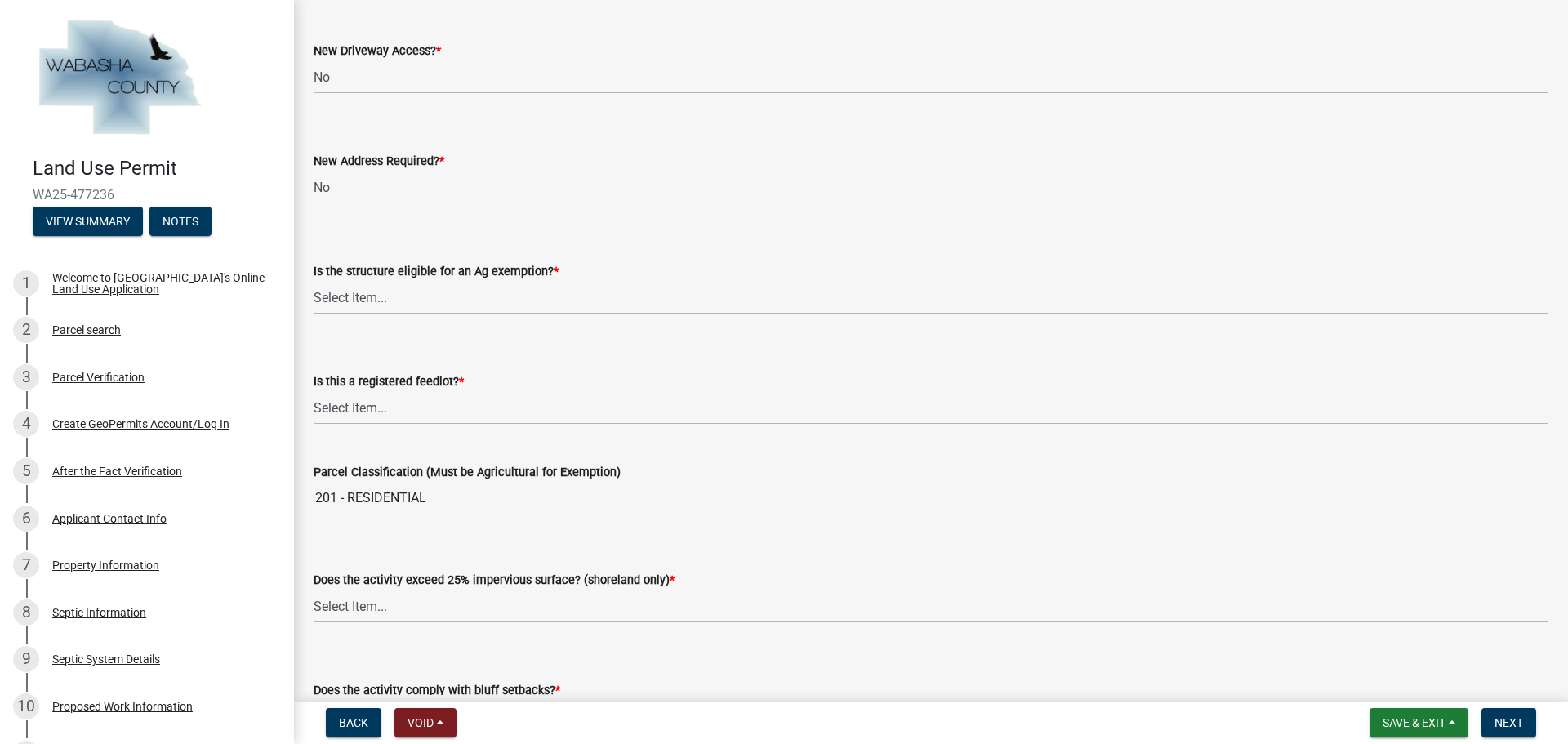
click at [421, 298] on select "Select Item... Yes No Not Applicable" at bounding box center [931, 298] width 1235 height 33
click at [314, 281] on select "Select Item... Yes No Not Applicable" at bounding box center [931, 298] width 1235 height 33
click at [441, 302] on select "Select Item... Yes No Not Applicable" at bounding box center [931, 298] width 1235 height 33
click at [314, 281] on select "Select Item... Yes No Not Applicable" at bounding box center [931, 298] width 1235 height 33
select select "73063a1d-3e3c-4164-b485-e9b7425afd12"
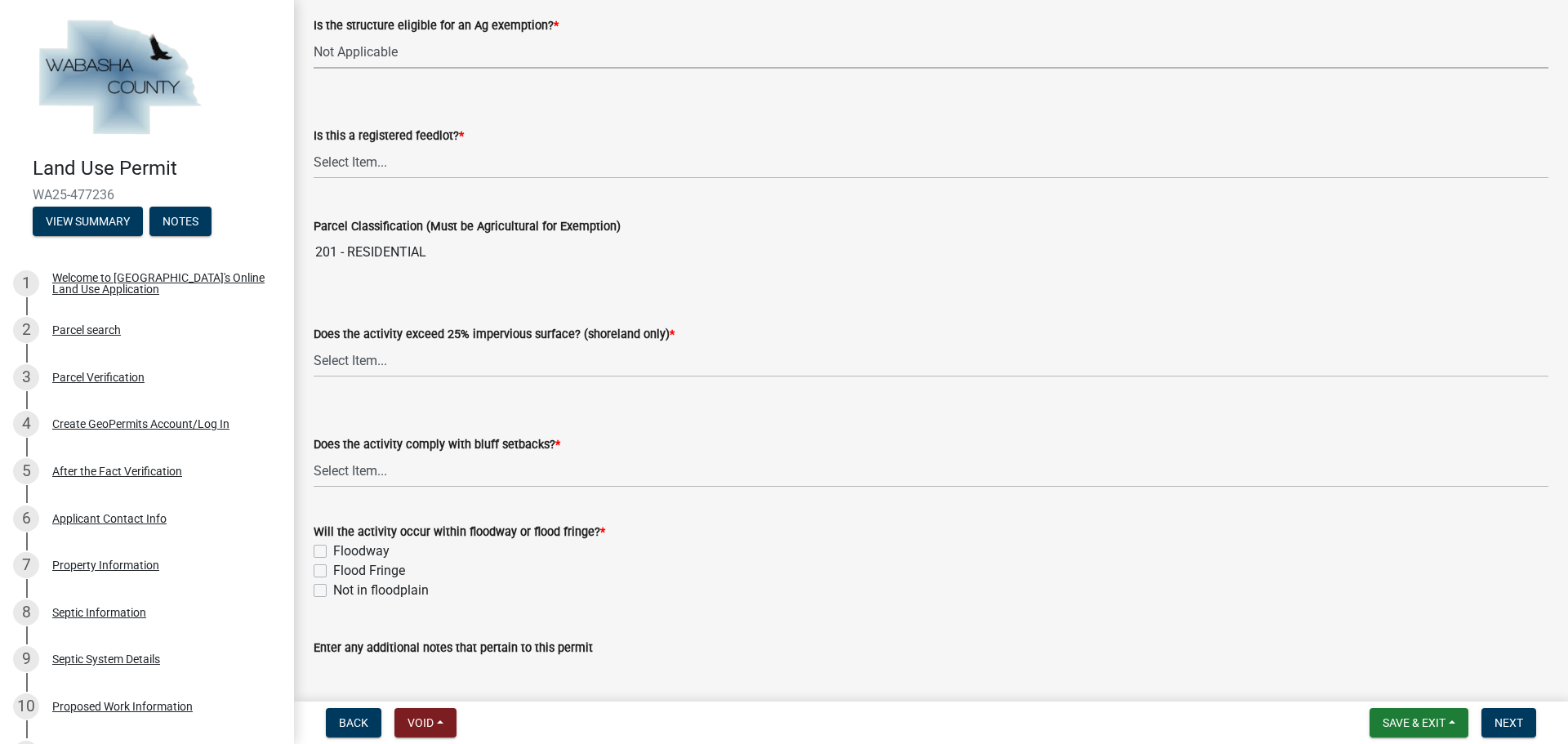
scroll to position [1062, 0]
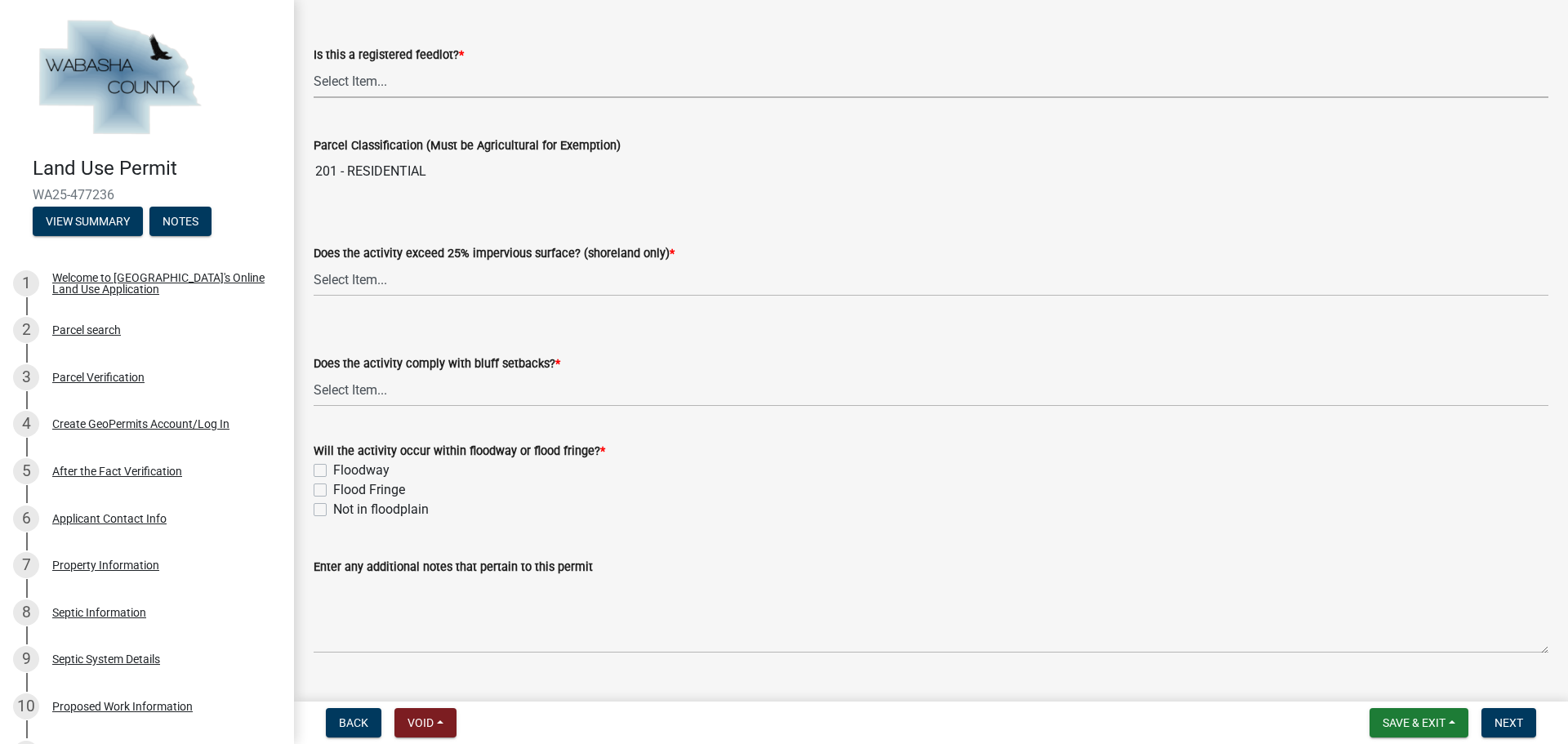
click at [429, 78] on select "Select Item... Yes No Not Applicable" at bounding box center [931, 81] width 1235 height 33
click at [314, 65] on select "Select Item... Yes No Not Applicable" at bounding box center [931, 81] width 1235 height 33
select select "f4f1de4e-edfe-4b02-88ab-6733d8c176dc"
click at [409, 286] on select "Select Item... Yes No Not Applicable" at bounding box center [931, 279] width 1235 height 33
click at [314, 263] on select "Select Item... Yes No Not Applicable" at bounding box center [931, 279] width 1235 height 33
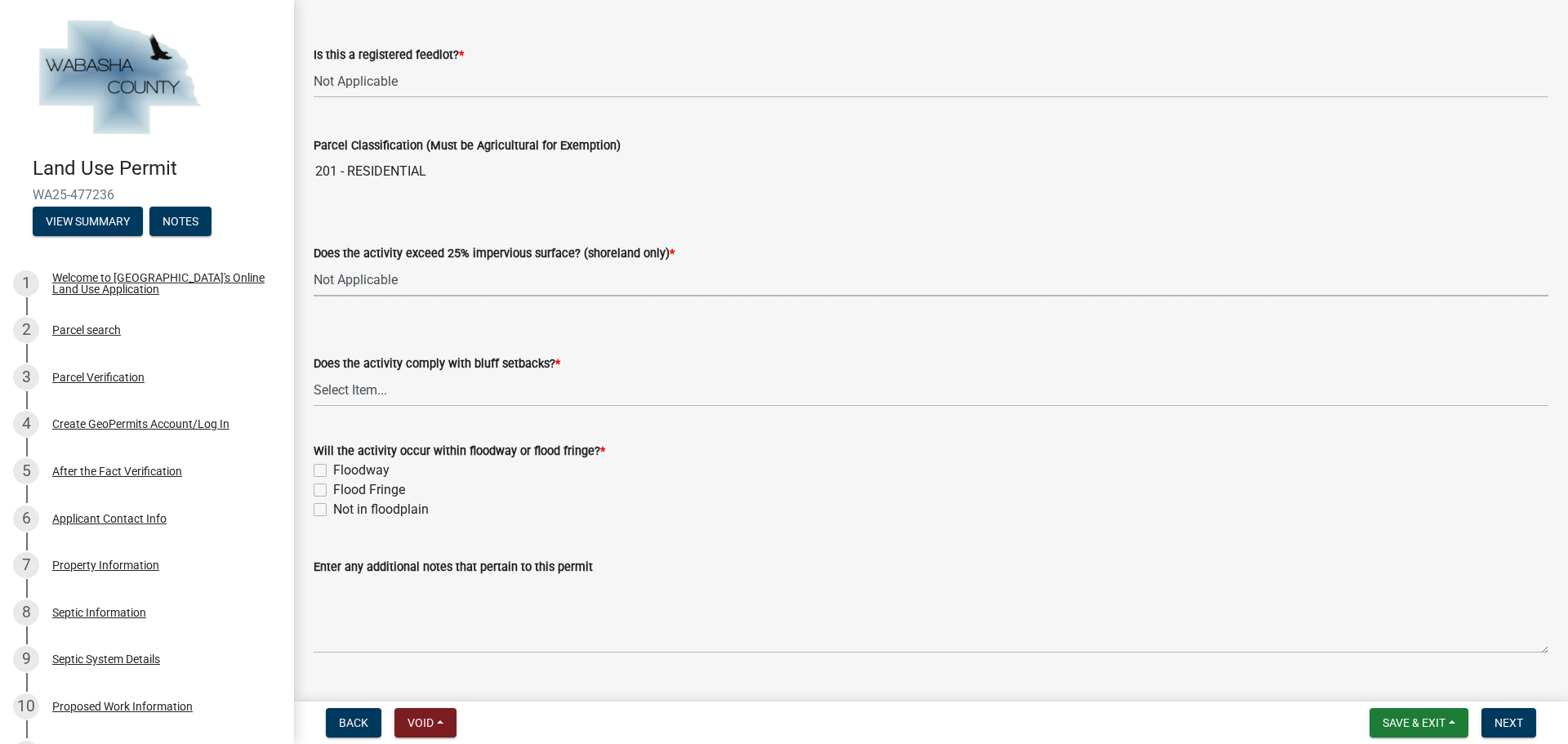
select select "5c9acab2-dbc0-46e6-89df-cb1a51d060a2"
click at [412, 393] on select "Select Item... Yes No" at bounding box center [931, 390] width 1235 height 33
click at [314, 373] on select "Select Item... Yes No" at bounding box center [931, 390] width 1235 height 33
select select "859a0218-cc0d-40d5-bae5-c23d2a518598"
click at [317, 516] on div "Not in floodplain" at bounding box center [931, 509] width 1235 height 19
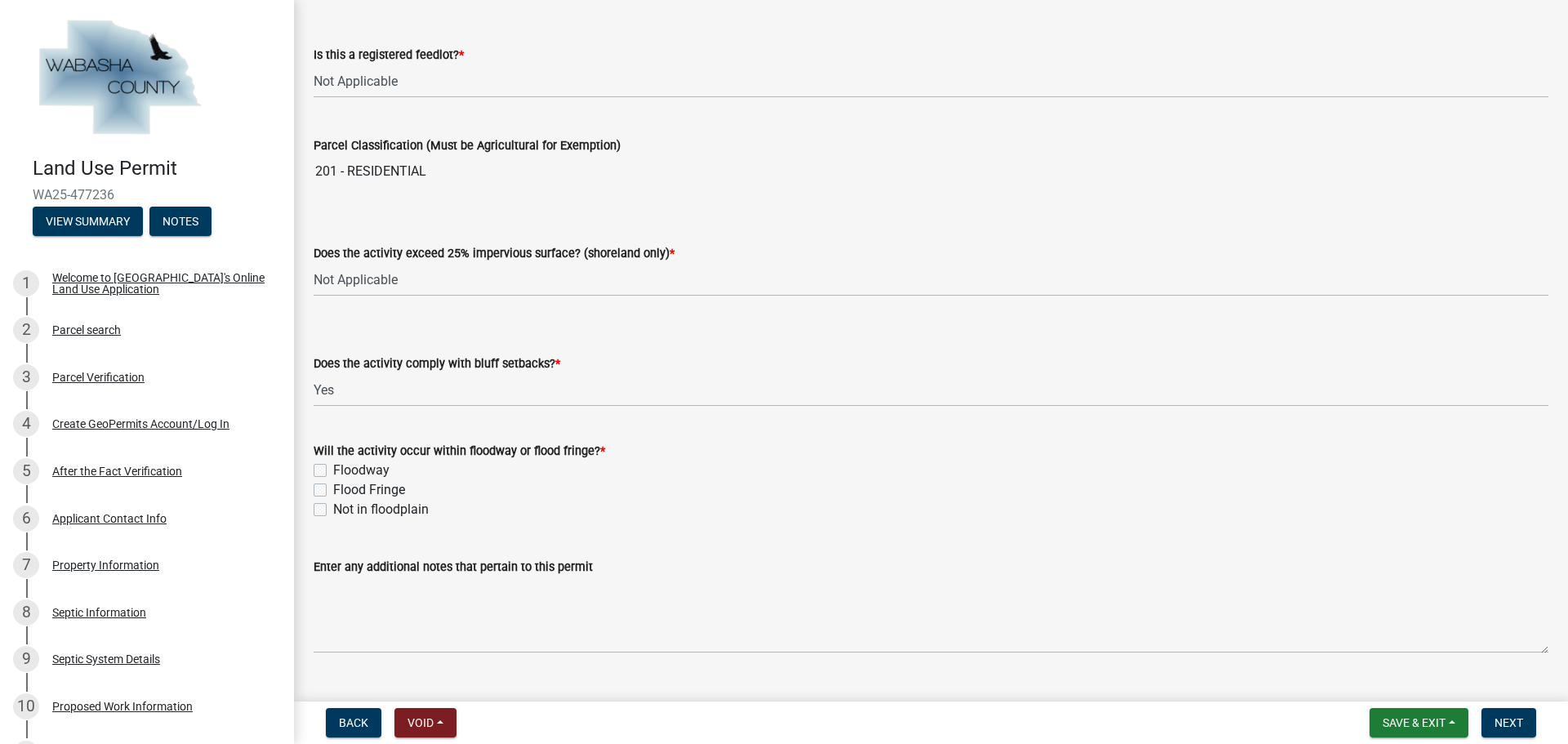
click at [333, 509] on label "Not in floodplain" at bounding box center [380, 509] width 95 height 19
click at [333, 509] on input "Not in floodplain" at bounding box center [338, 504] width 10 height 10
checkbox input "true"
checkbox input "false"
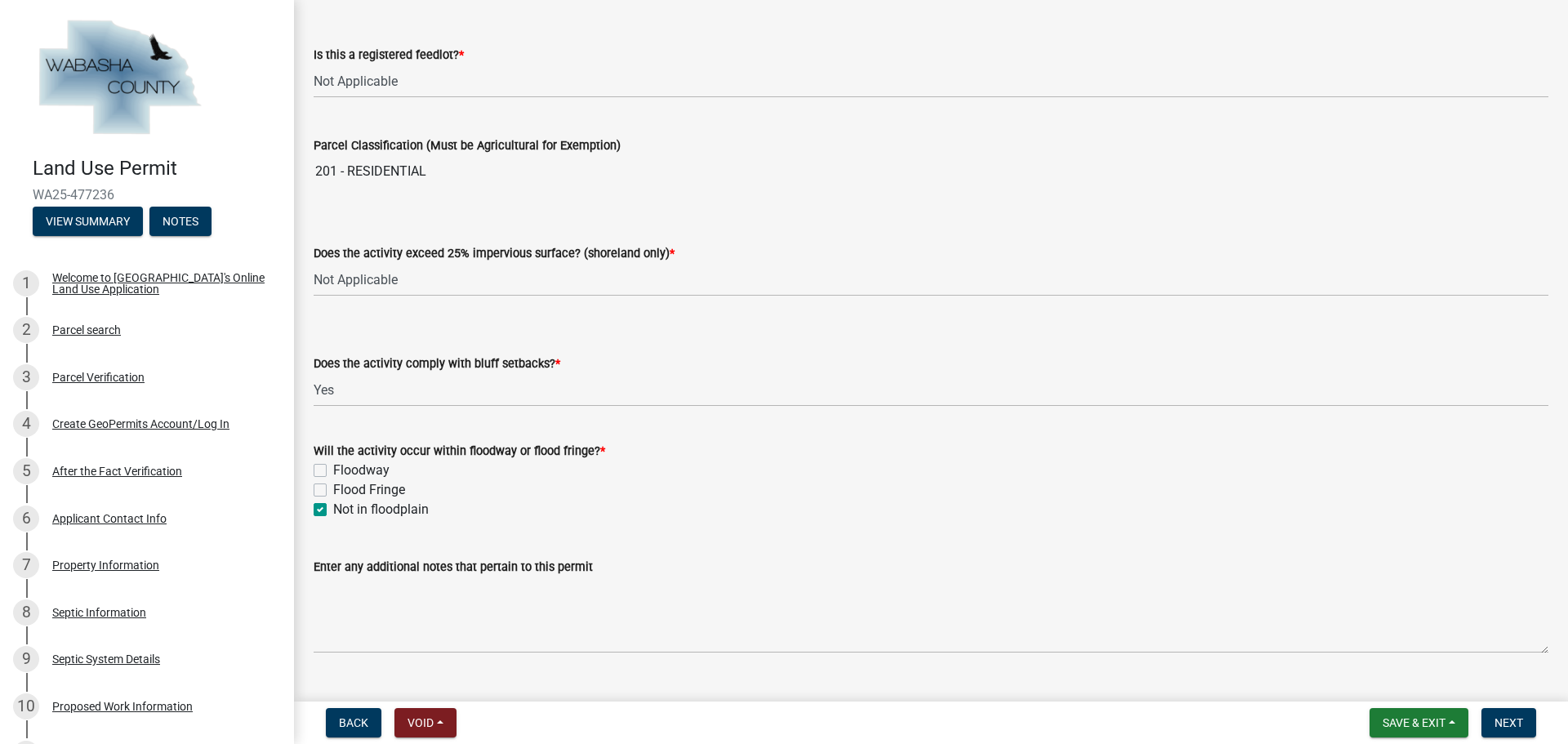
checkbox input "true"
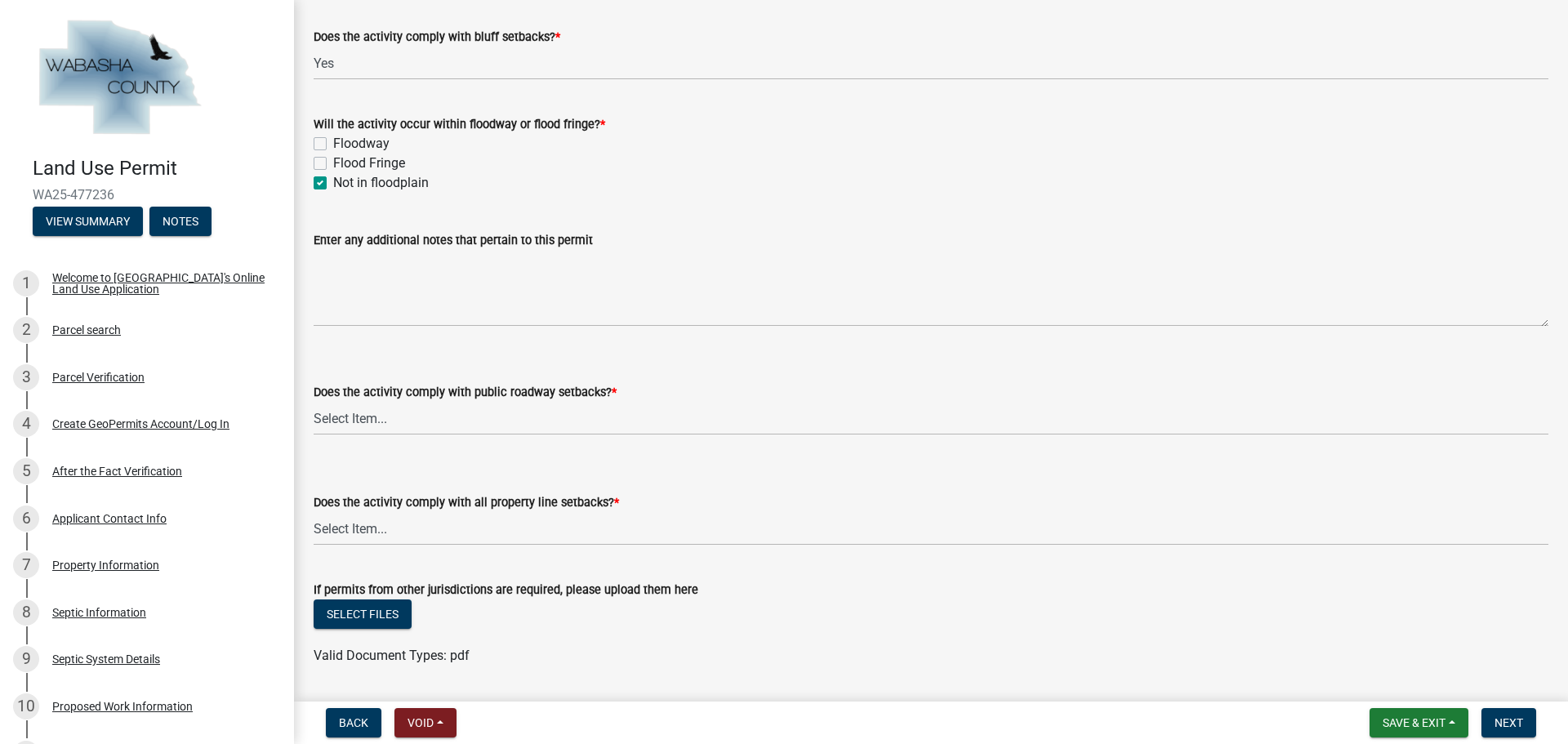
scroll to position [1438, 0]
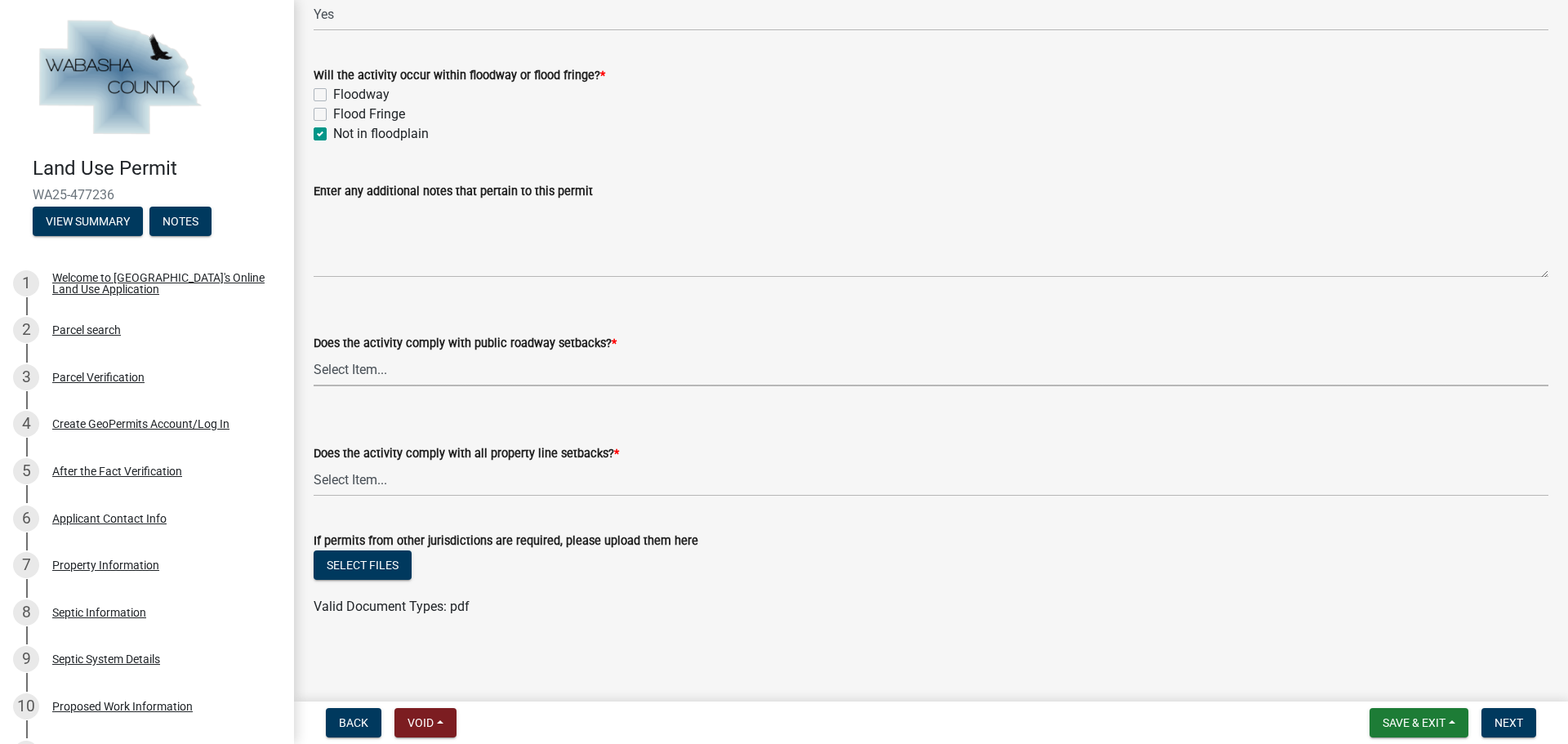
click at [421, 373] on select "Select Item... Yes No, Proposed activity occurs within roadway setback" at bounding box center [931, 369] width 1235 height 33
click at [314, 353] on select "Select Item... Yes No, Proposed activity occurs within roadway setback" at bounding box center [931, 369] width 1235 height 33
select select "859a0218-cc0d-40d5-bae5-c23d2a518598"
click at [399, 483] on select "Select Item... Yes No, Proposed activity occurs within property line setback" at bounding box center [931, 480] width 1235 height 33
click at [314, 464] on select "Select Item... Yes No, Proposed activity occurs within property line setback" at bounding box center [931, 480] width 1235 height 33
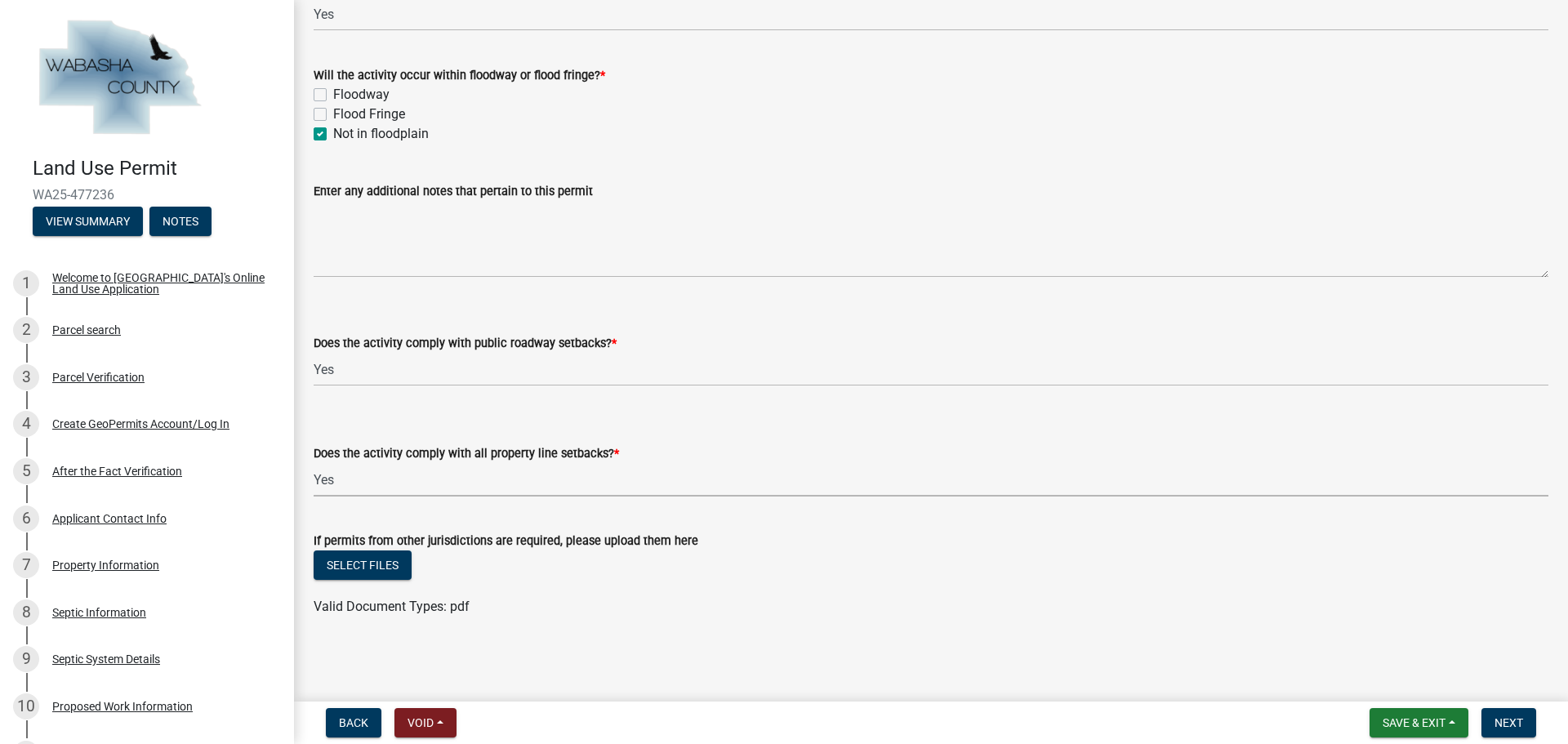
select select "859a0218-cc0d-40d5-bae5-c23d2a518598"
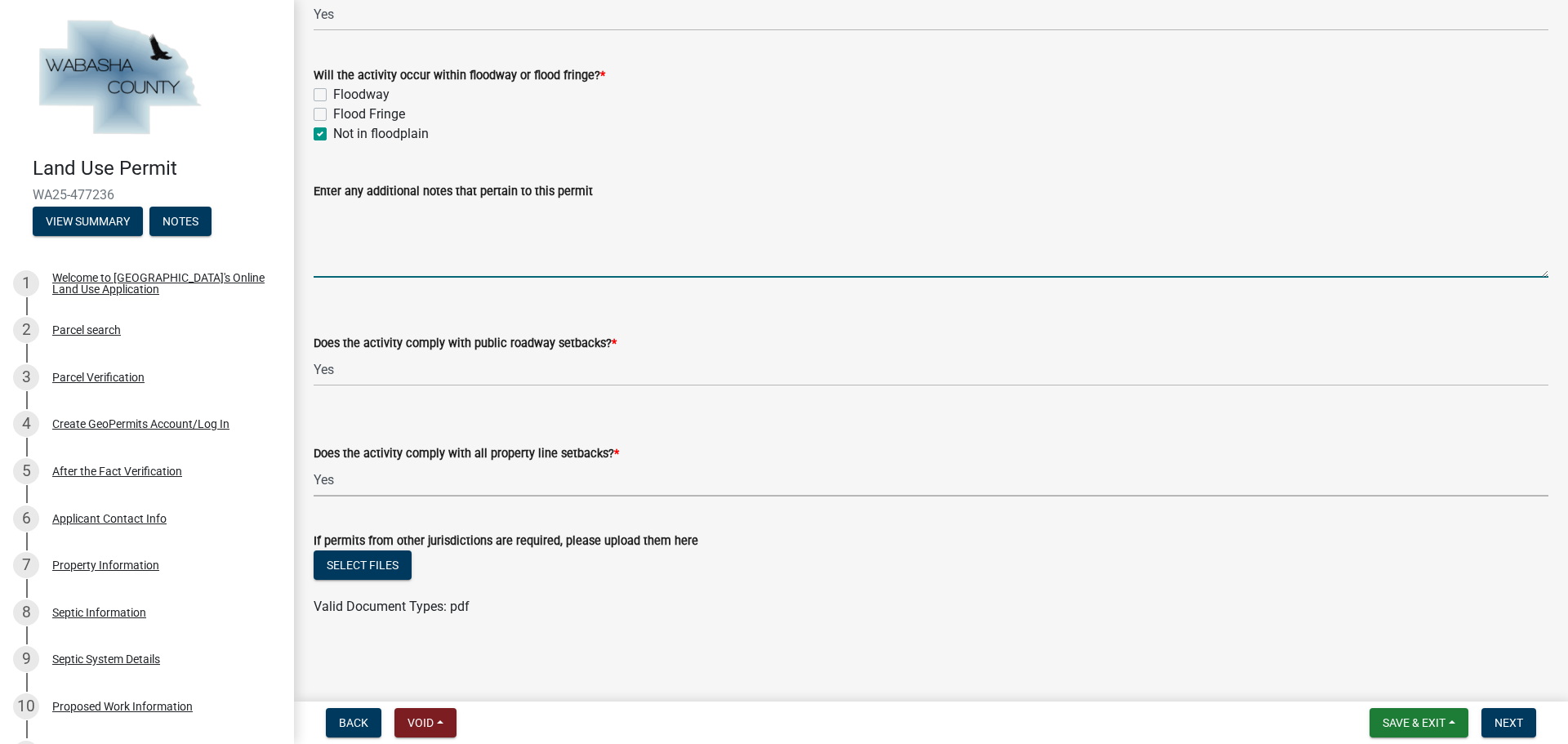
click at [442, 235] on textarea "Enter any additional notes that pertain to this permit" at bounding box center [931, 239] width 1235 height 77
drag, startPoint x: 601, startPoint y: 214, endPoint x: 314, endPoint y: 230, distance: 287.4
click at [314, 230] on textarea "This requires a flat fee permit for a demolition." at bounding box center [931, 239] width 1235 height 77
type textarea "This requires a flat fee permit for a demolition."
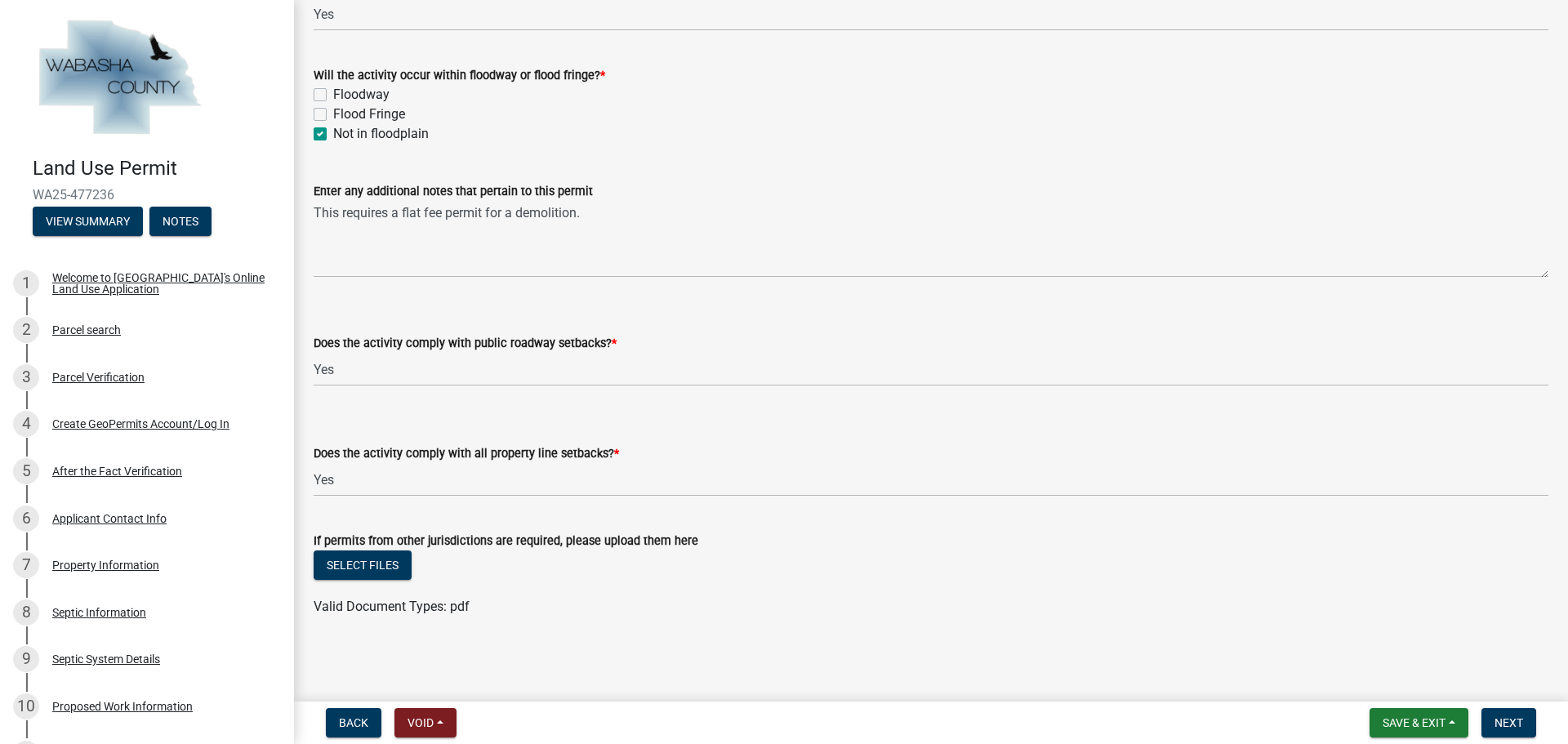
click at [582, 621] on wm-data-entity-input "If permits from other jurisdictions are required, please upload them here Selec…" at bounding box center [931, 572] width 1235 height 120
click at [1505, 719] on span "Next" at bounding box center [1508, 723] width 29 height 13
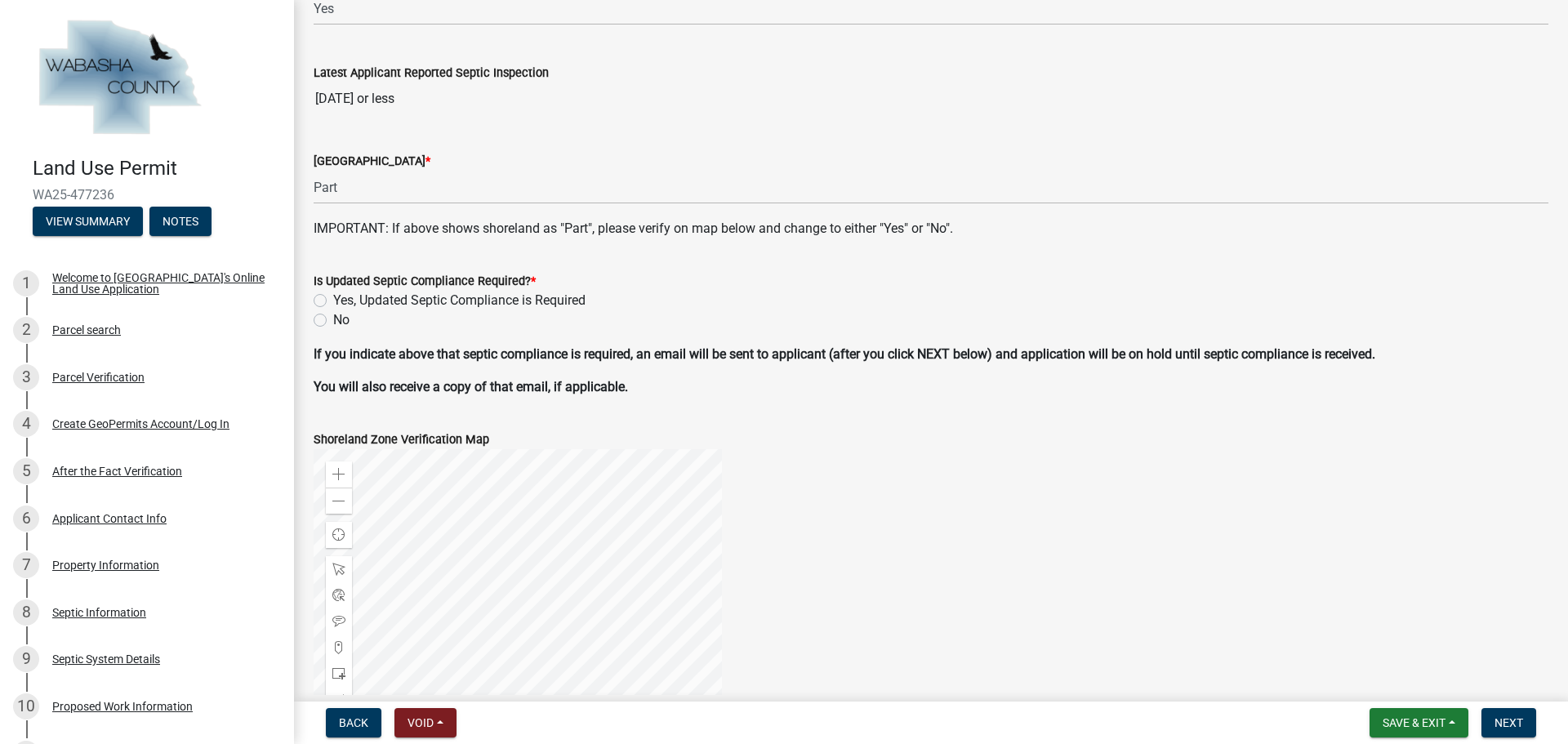
scroll to position [245, 0]
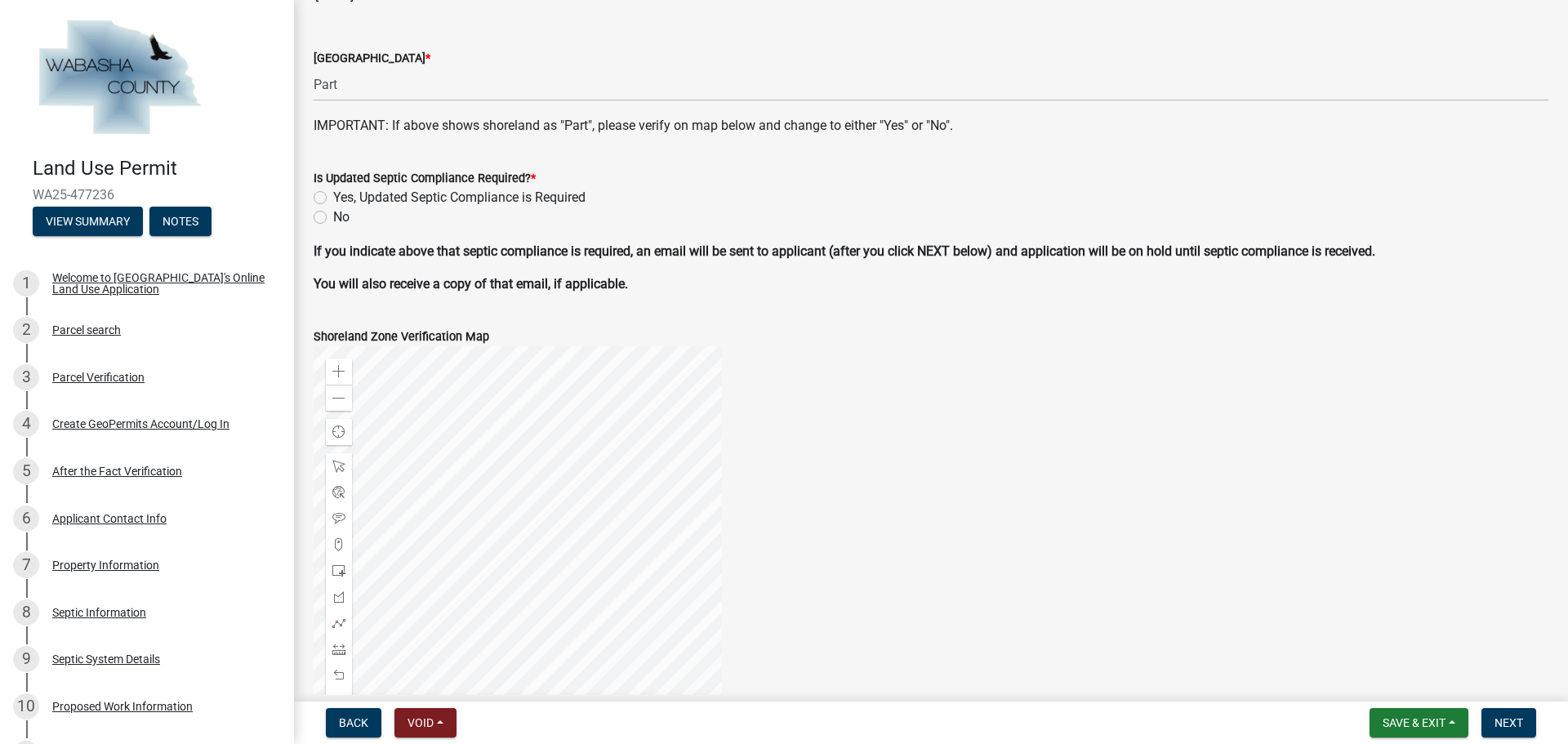
click at [333, 219] on label "No" at bounding box center [341, 217] width 17 height 19
click at [333, 218] on input "No" at bounding box center [338, 212] width 10 height 10
radio input "true"
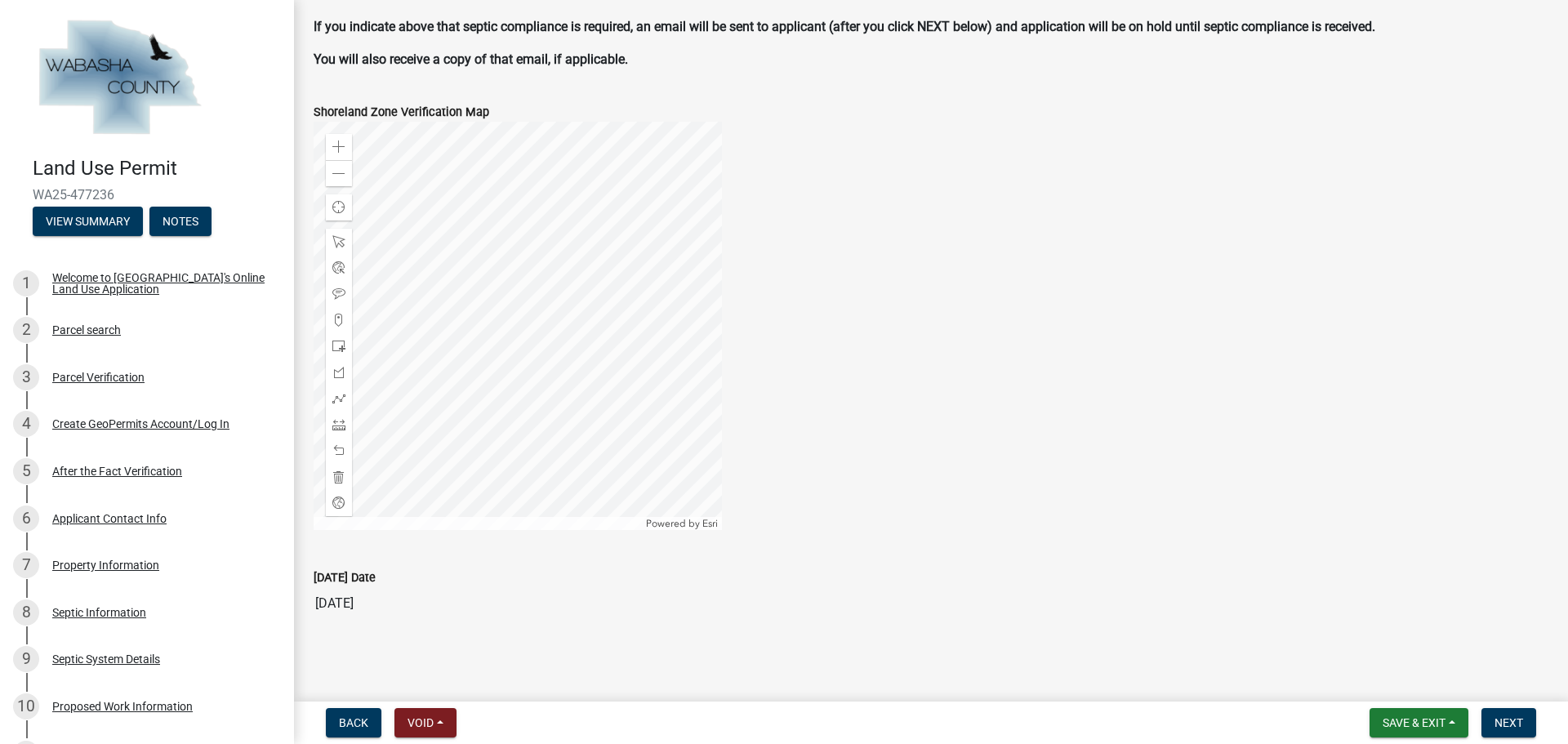
scroll to position [471, 0]
click at [1503, 719] on span "Next" at bounding box center [1508, 723] width 29 height 13
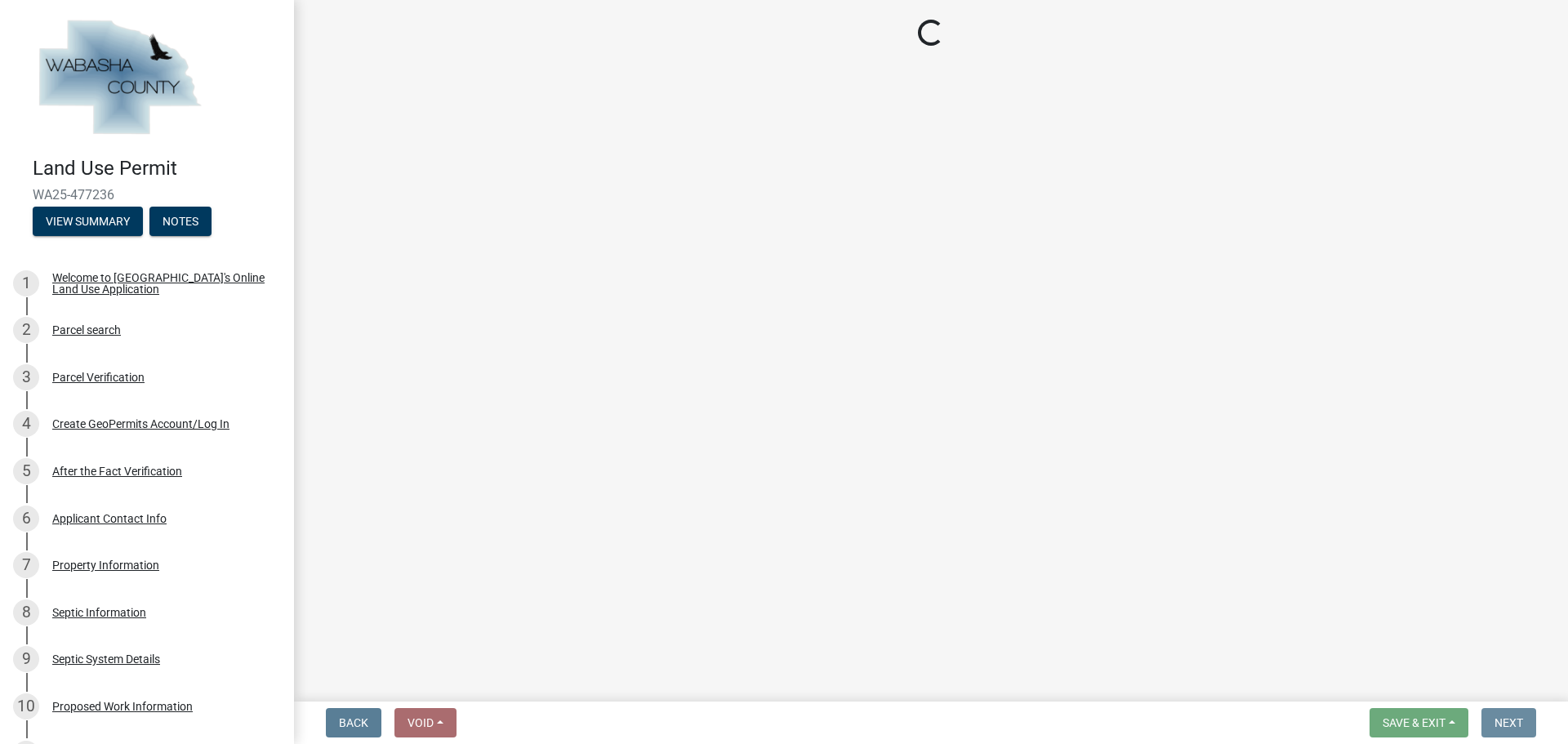
scroll to position [0, 0]
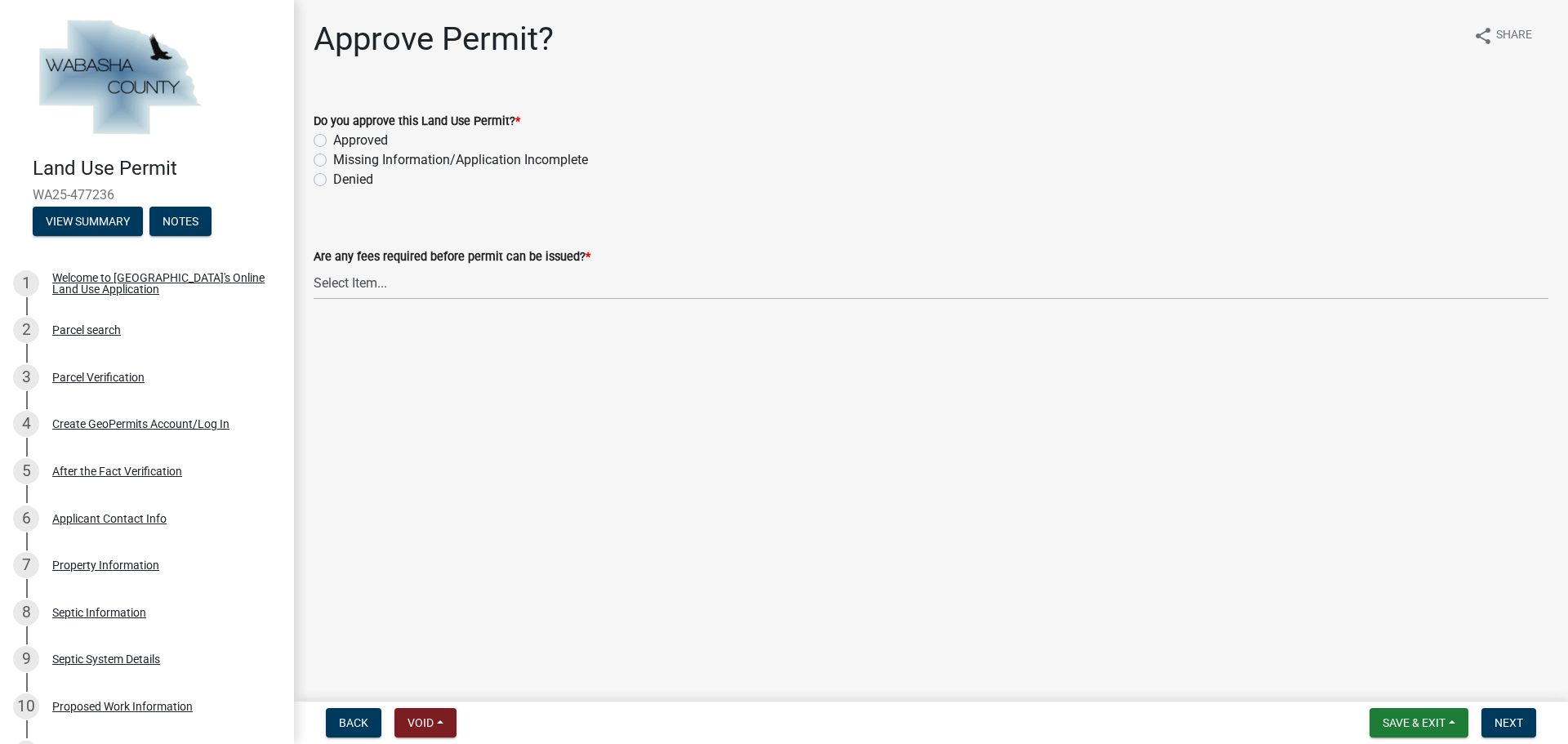
click at [333, 178] on label "Denied" at bounding box center [352, 180] width 40 height 19
click at [333, 178] on input "Denied" at bounding box center [338, 175] width 10 height 10
radio input "true"
click at [379, 283] on select "Select Item... No fees for this Land Use Permit Yes, fees due for Land Use Perm…" at bounding box center [931, 283] width 1235 height 33
click at [314, 267] on select "Select Item... No fees for this Land Use Permit Yes, fees due for Land Use Perm…" at bounding box center [931, 283] width 1235 height 33
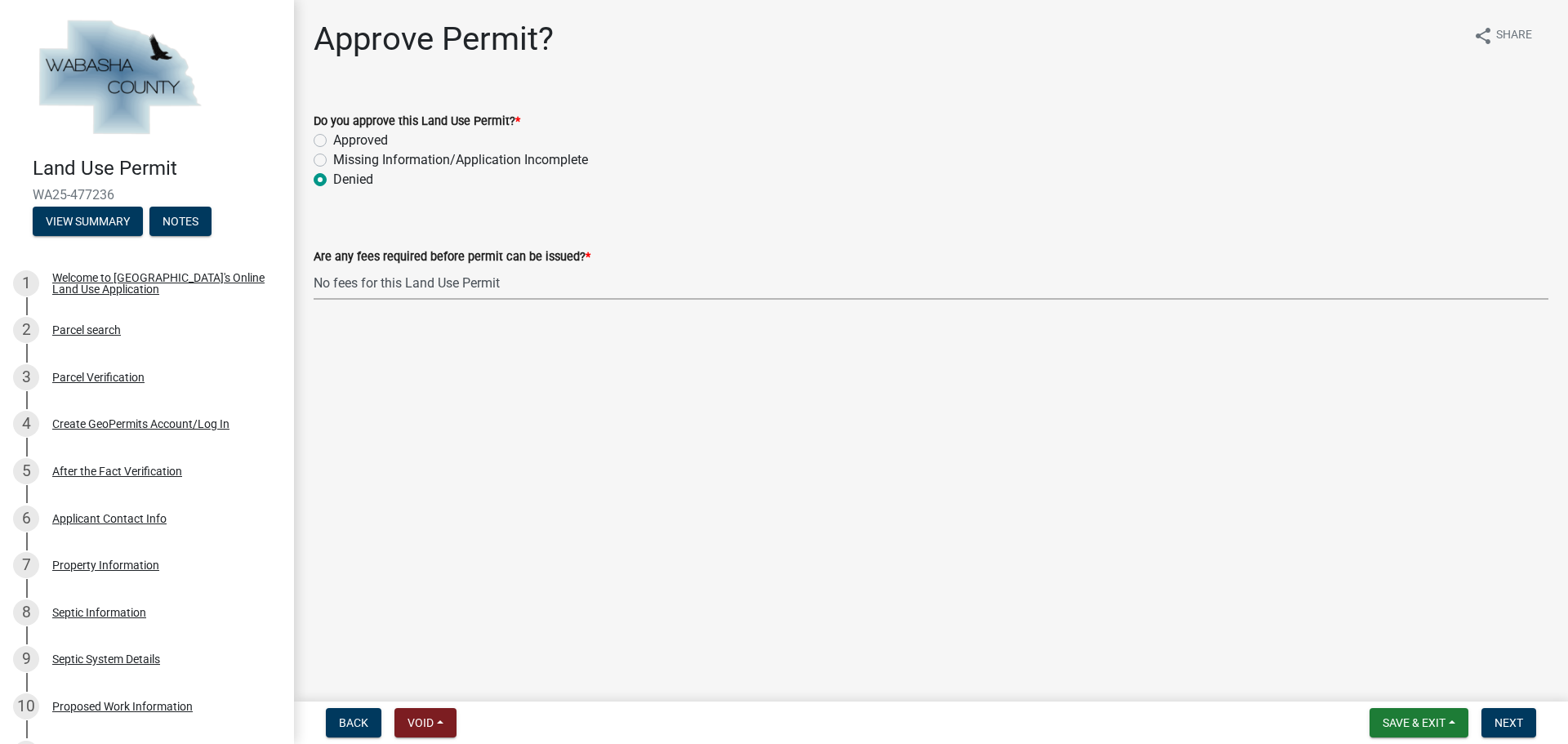
select select "a5f4806e-808f-4607-bc03-5b7f4a00c9d0"
click at [1508, 725] on span "Next" at bounding box center [1508, 723] width 29 height 13
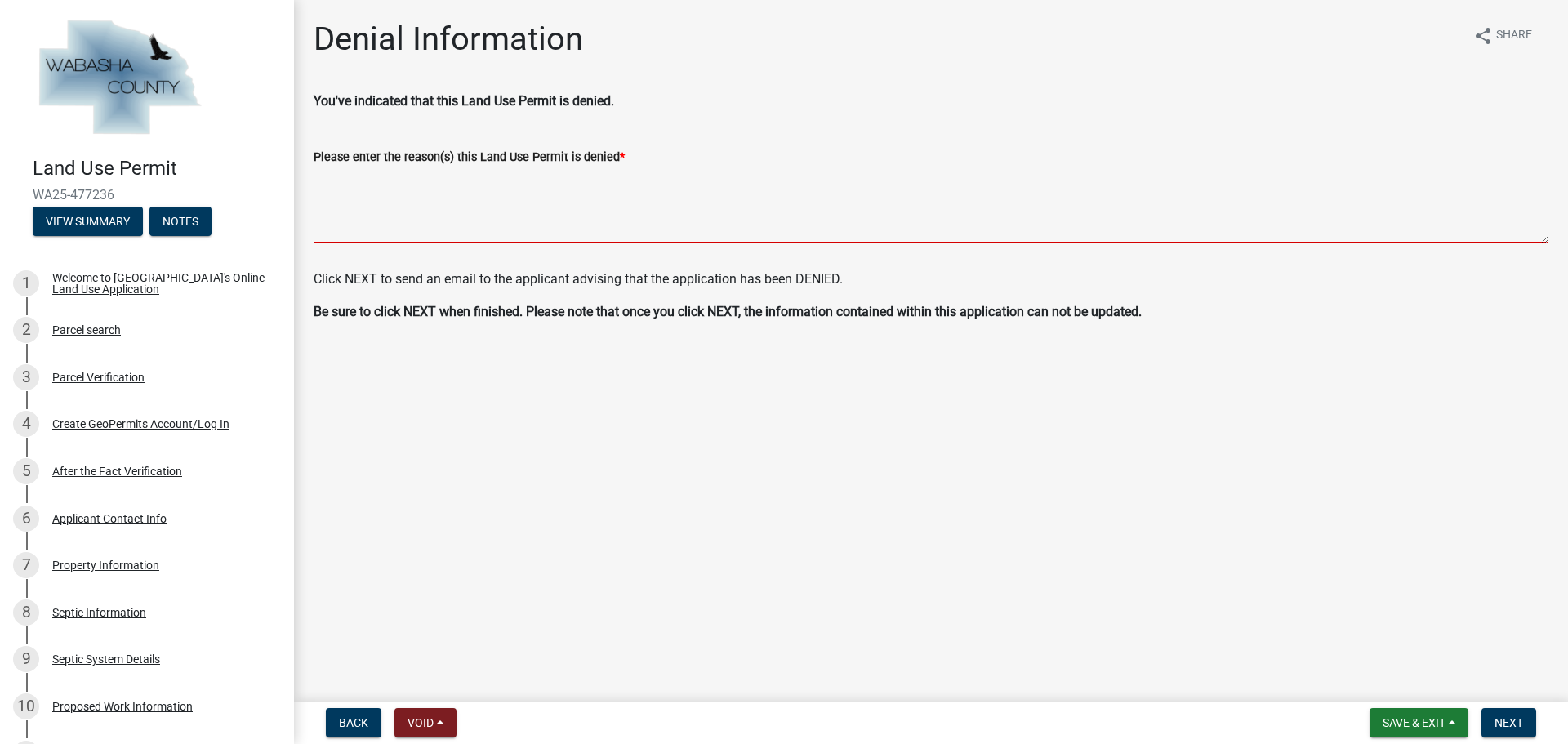
click at [455, 214] on textarea "Please enter the reason(s) this Land Use Permit is denied *" at bounding box center [931, 205] width 1235 height 77
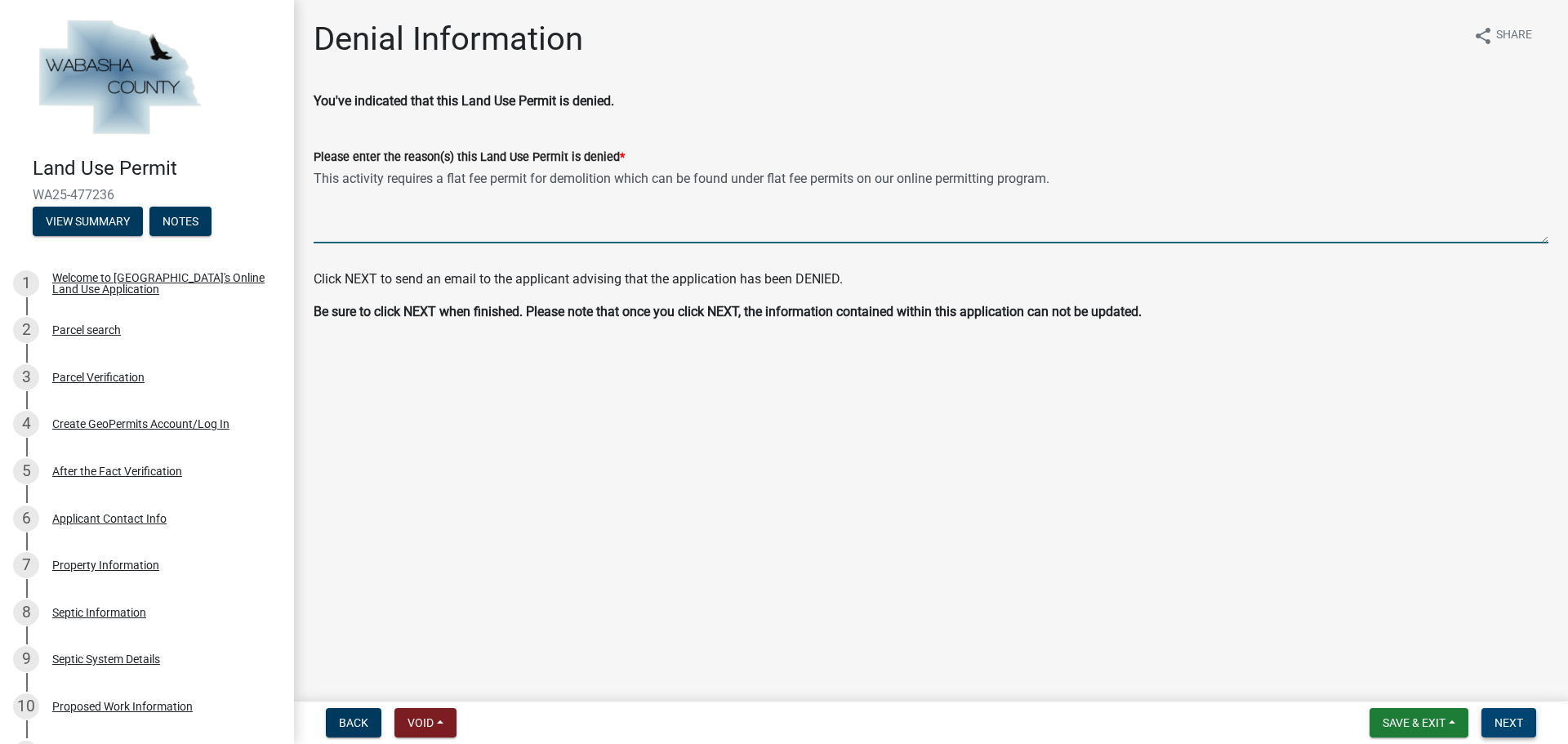
type textarea "This activity requires a flat fee permit for demolition which can be found unde…"
click at [1514, 720] on span "Next" at bounding box center [1508, 723] width 29 height 13
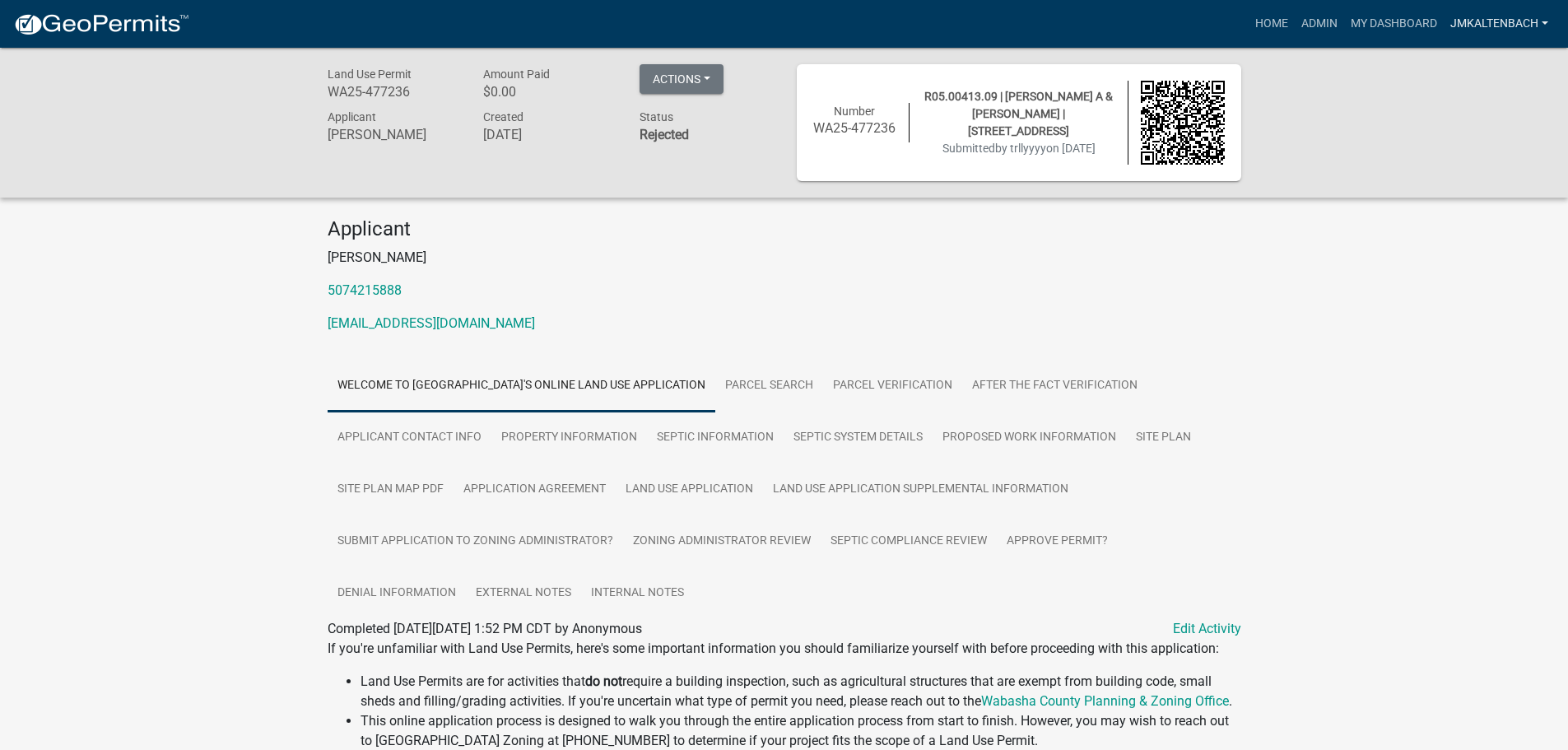
click at [1540, 29] on link "jmkaltenbach" at bounding box center [1498, 24] width 111 height 32
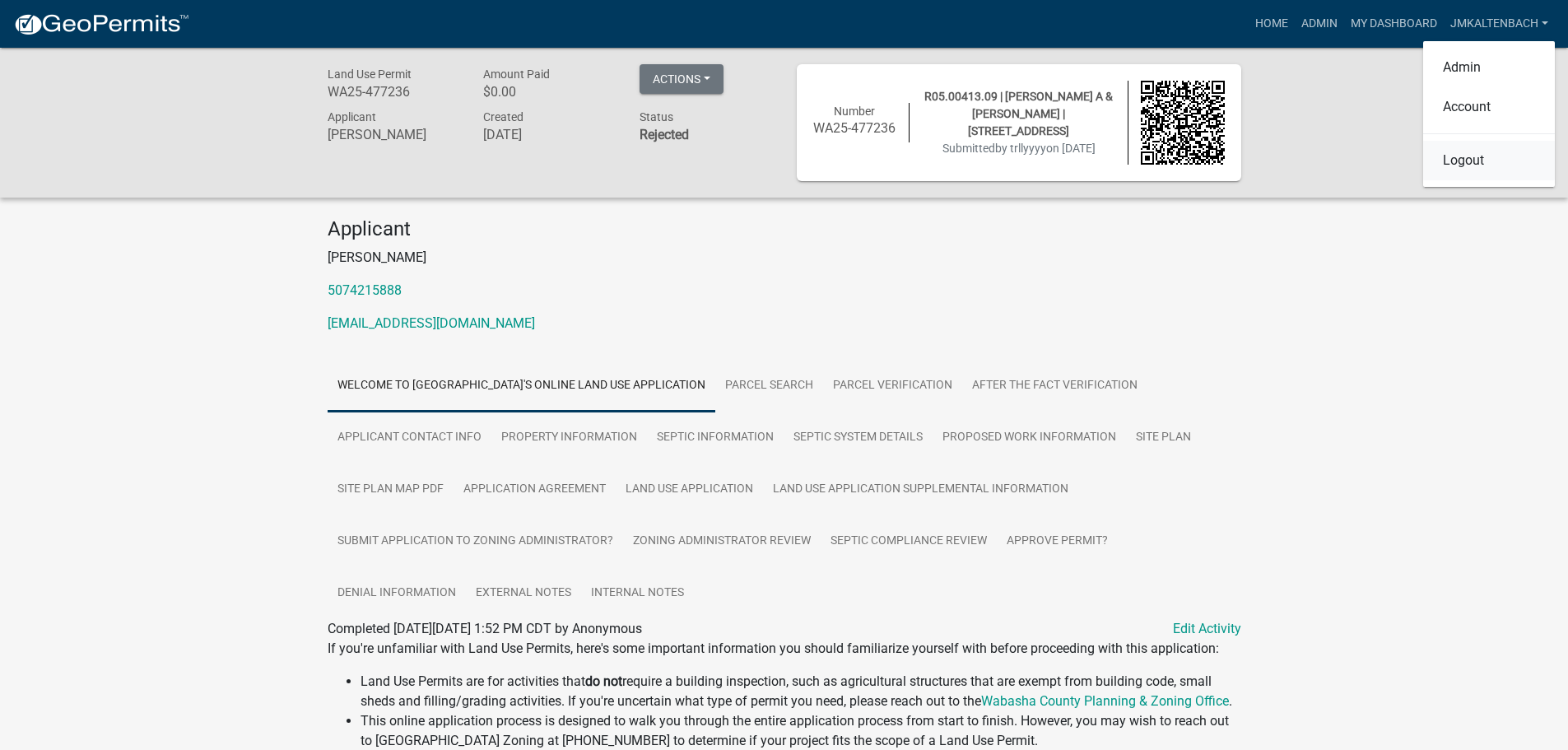
click at [1465, 171] on link "Logout" at bounding box center [1488, 160] width 131 height 39
